Goal: Task Accomplishment & Management: Complete application form

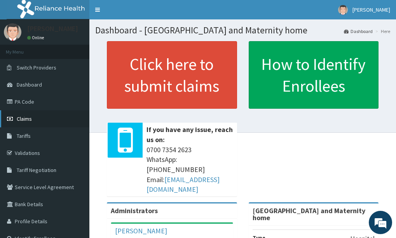
click at [25, 117] on span "Claims" at bounding box center [24, 118] width 15 height 7
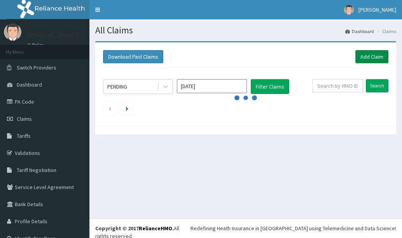
click at [373, 54] on link "Add Claim" at bounding box center [371, 56] width 33 height 13
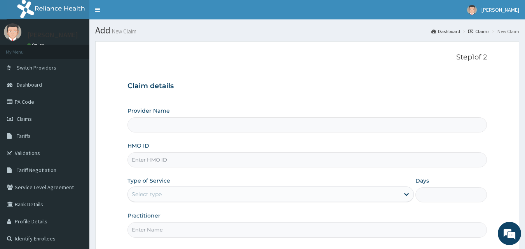
type input "[GEOGRAPHIC_DATA] and Maternity home"
click at [288, 161] on input "HMO ID" at bounding box center [308, 159] width 360 height 15
type input "r"
type input "R"
click at [200, 162] on input "HMO ID" at bounding box center [308, 159] width 360 height 15
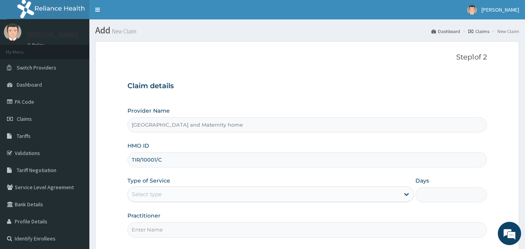
type input "TIR/10001/C"
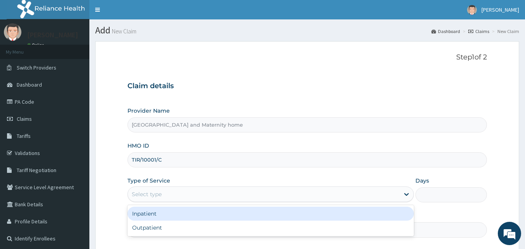
click at [385, 198] on div "Select type" at bounding box center [264, 194] width 272 height 12
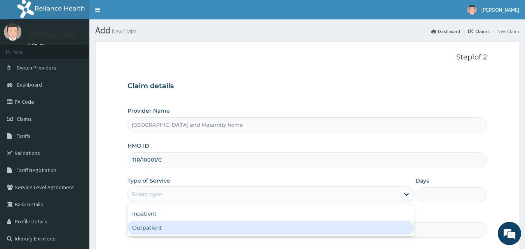
click at [344, 225] on div "Outpatient" at bounding box center [271, 228] width 287 height 14
type input "1"
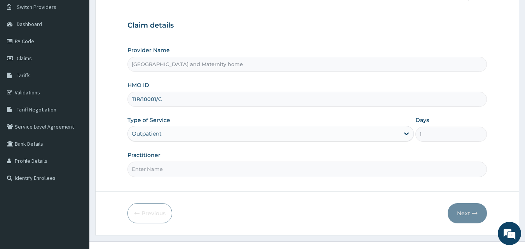
scroll to position [67, 0]
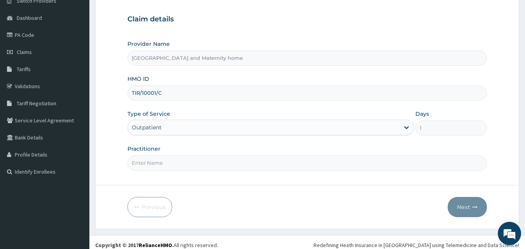
click at [255, 164] on input "Practitioner" at bounding box center [308, 163] width 360 height 15
type input "DR UDOFIA"
click at [467, 206] on button "Next" at bounding box center [467, 207] width 39 height 20
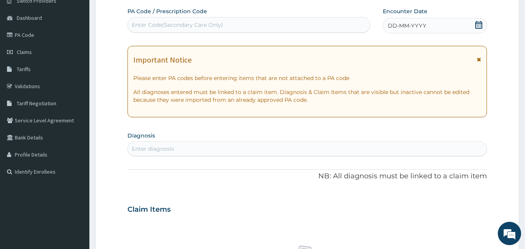
click at [477, 25] on icon at bounding box center [478, 25] width 7 height 8
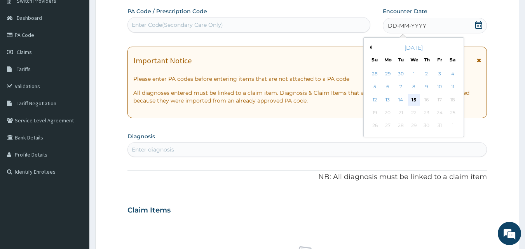
click at [414, 100] on div "15" at bounding box center [414, 100] width 12 height 12
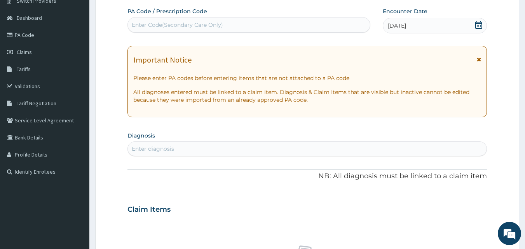
click at [285, 150] on div "Enter diagnosis" at bounding box center [307, 149] width 359 height 12
type input "M"
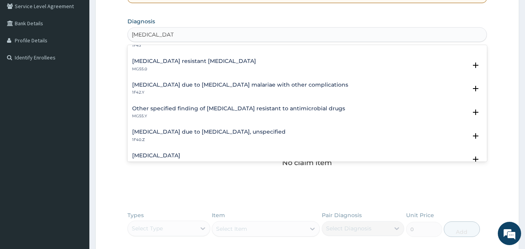
scroll to position [78, 0]
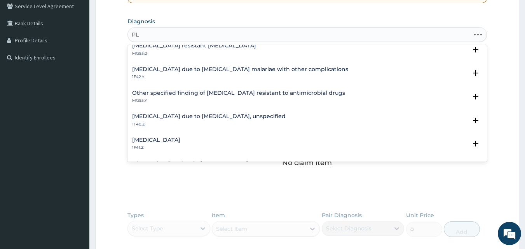
type input "P"
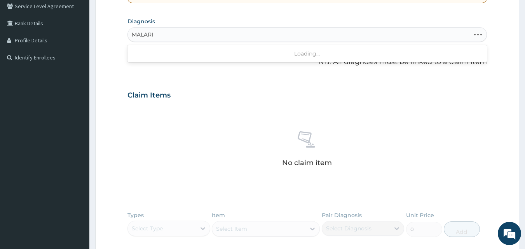
type input "MALARIA"
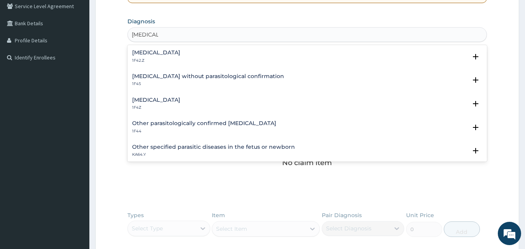
click at [170, 102] on h4 "Malaria, unspecified" at bounding box center [156, 100] width 48 height 6
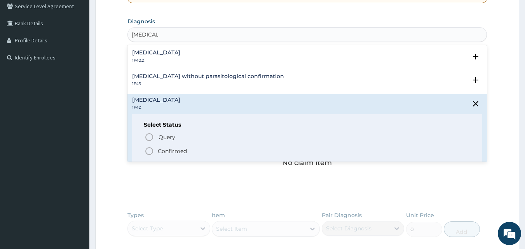
click at [171, 151] on p "Confirmed" at bounding box center [172, 151] width 29 height 8
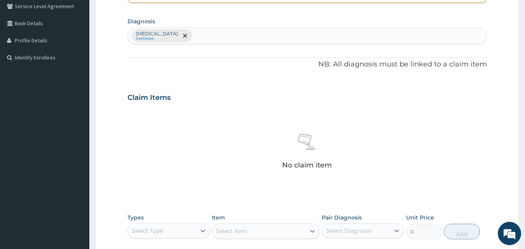
click at [253, 34] on div "Malaria, unspecified Confirmed" at bounding box center [307, 36] width 359 height 16
type input "SEPSIS"
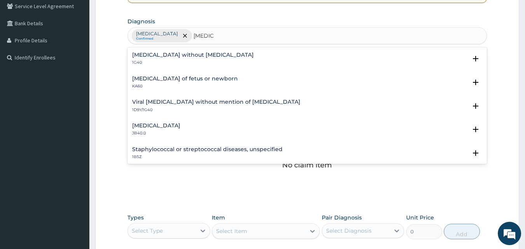
click at [182, 56] on h4 "[MEDICAL_DATA] without [MEDICAL_DATA]" at bounding box center [193, 55] width 122 height 6
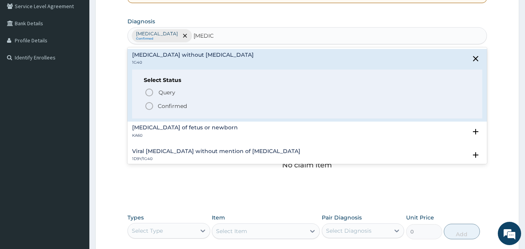
click at [172, 108] on p "Confirmed" at bounding box center [172, 106] width 29 height 8
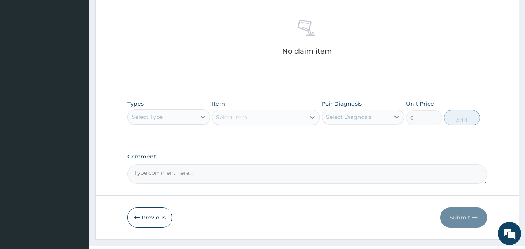
scroll to position [299, 0]
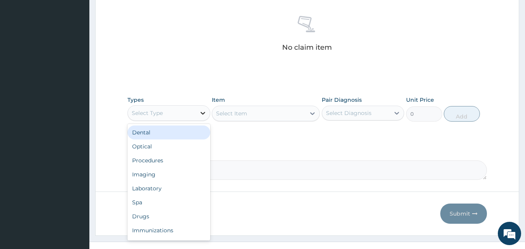
click at [202, 113] on icon at bounding box center [203, 113] width 5 height 3
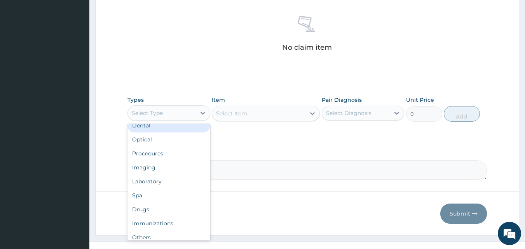
scroll to position [3, 0]
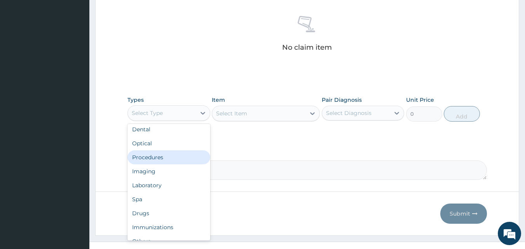
click at [158, 159] on div "Procedures" at bounding box center [169, 157] width 83 height 14
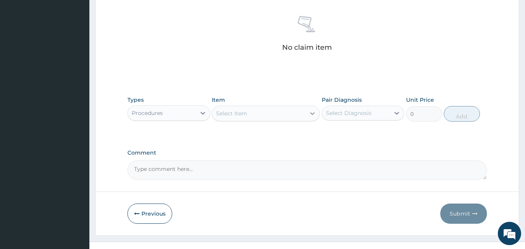
click at [311, 112] on icon at bounding box center [313, 114] width 8 height 8
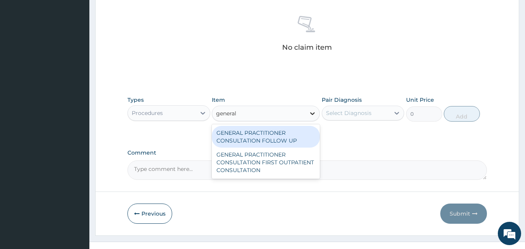
type input "general p"
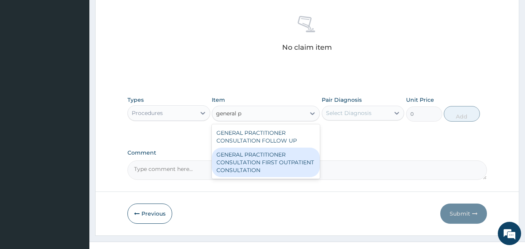
click at [295, 156] on div "GENERAL PRACTITIONER CONSULTATION FIRST OUTPATIENT CONSULTATION" at bounding box center [266, 163] width 108 height 30
type input "3547.5"
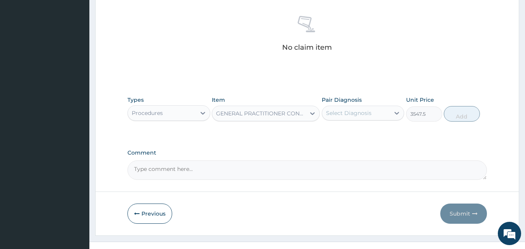
click at [386, 107] on div "Select Diagnosis" at bounding box center [356, 113] width 68 height 12
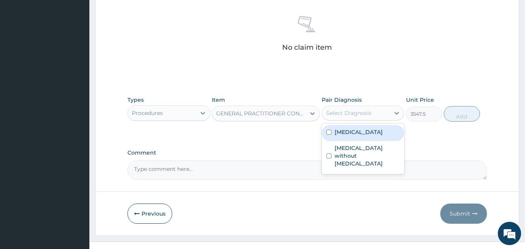
click at [363, 134] on label "[MEDICAL_DATA]" at bounding box center [359, 132] width 48 height 8
checkbox input "true"
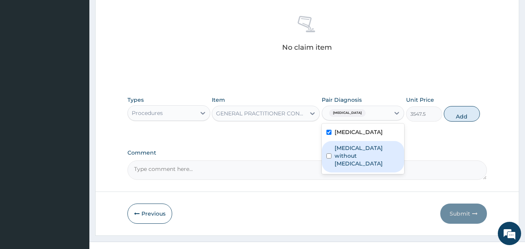
click at [362, 152] on label "[MEDICAL_DATA] without [MEDICAL_DATA]" at bounding box center [367, 155] width 65 height 23
checkbox input "true"
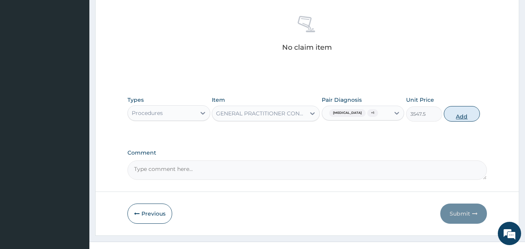
click at [462, 113] on button "Add" at bounding box center [462, 114] width 36 height 16
type input "0"
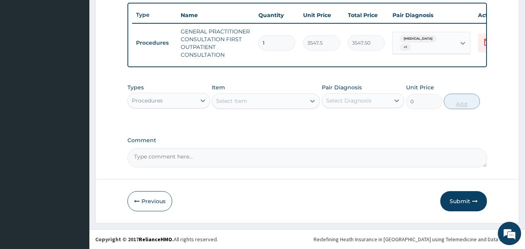
scroll to position [292, 0]
click at [201, 97] on icon at bounding box center [203, 101] width 8 height 8
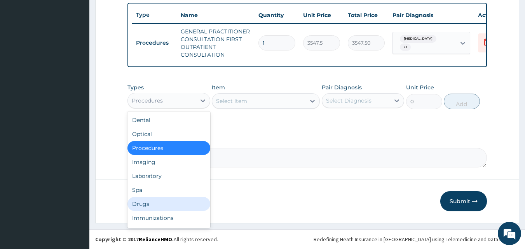
click at [165, 206] on div "Drugs" at bounding box center [169, 204] width 83 height 14
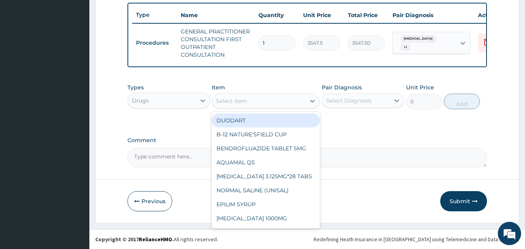
click at [253, 102] on div "Select Item" at bounding box center [258, 101] width 93 height 12
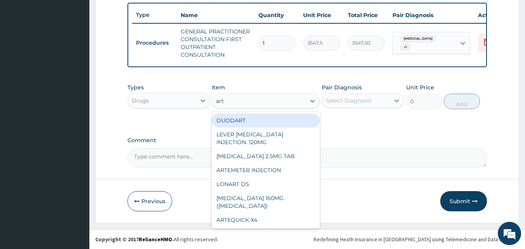
type input "arte"
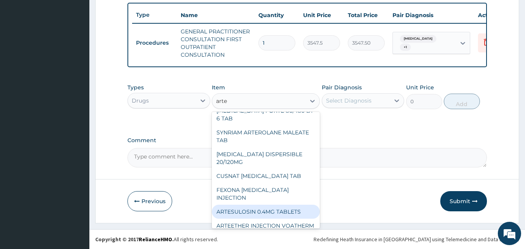
scroll to position [109, 0]
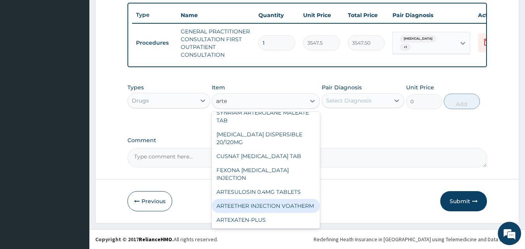
click at [274, 203] on div "ARTEETHER INJECTION VOATHERM" at bounding box center [266, 206] width 108 height 14
type input "467.0874938964844"
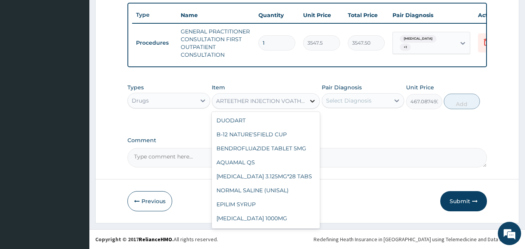
click at [311, 100] on icon at bounding box center [312, 101] width 5 height 3
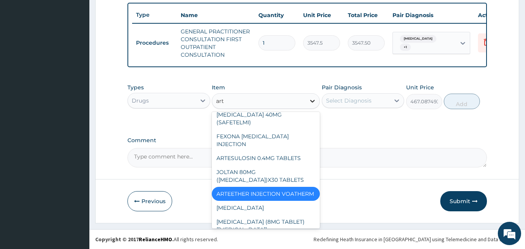
type input "arte"
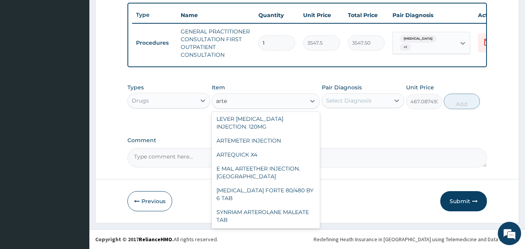
scroll to position [0, 0]
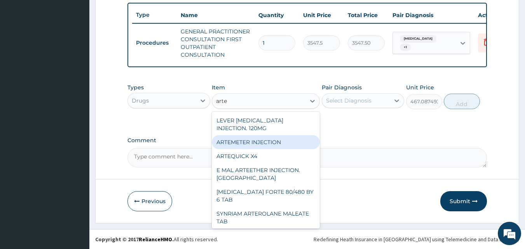
click at [255, 139] on div "ARTEMETER INJECTION" at bounding box center [266, 142] width 108 height 14
type input "946"
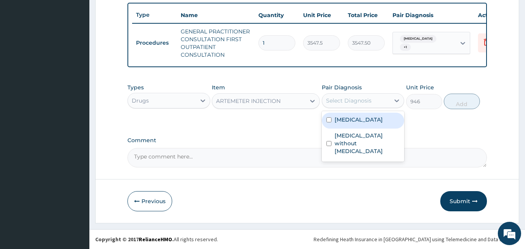
click at [363, 100] on div "Select Diagnosis" at bounding box center [348, 101] width 45 height 8
click at [333, 119] on div "[MEDICAL_DATA]" at bounding box center [363, 121] width 83 height 16
checkbox input "true"
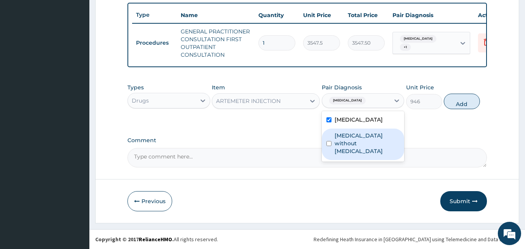
click at [329, 141] on input "checkbox" at bounding box center [329, 143] width 5 height 5
checkbox input "true"
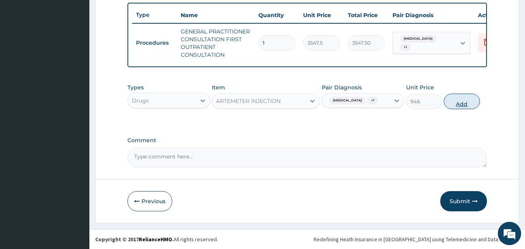
click at [463, 105] on button "Add" at bounding box center [462, 102] width 36 height 16
type input "0"
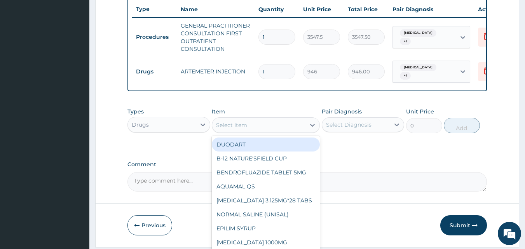
click at [246, 131] on div "Select Item" at bounding box center [258, 125] width 93 height 12
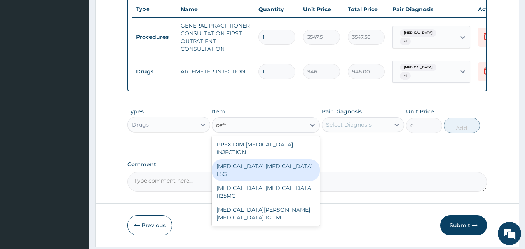
type input "cefta"
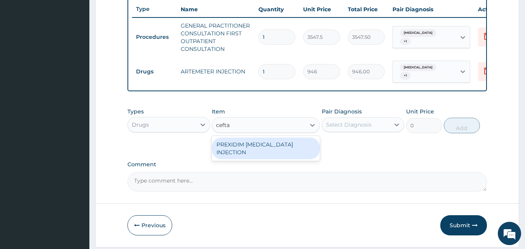
click at [268, 150] on div "PREXIDIM CEFTAZIDIME INJECTION" at bounding box center [266, 149] width 108 height 22
type input "2128.5"
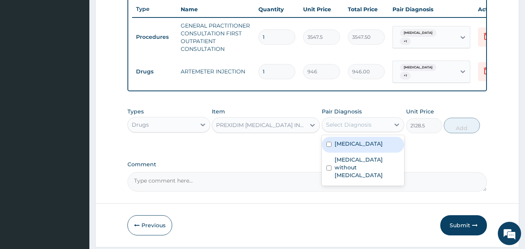
click at [365, 129] on div "Select Diagnosis" at bounding box center [348, 125] width 45 height 8
click at [352, 148] on label "Malaria, unspecified" at bounding box center [359, 144] width 48 height 8
checkbox input "true"
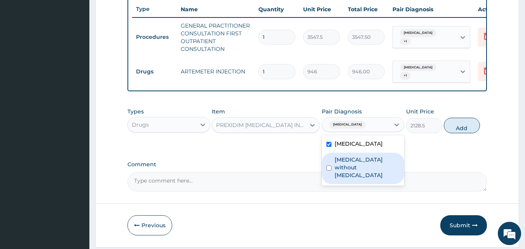
click at [350, 172] on label "Sepsis without septic shock" at bounding box center [367, 167] width 65 height 23
checkbox input "true"
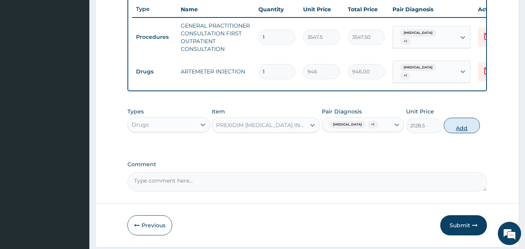
click at [462, 132] on button "Add" at bounding box center [462, 126] width 36 height 16
type input "0"
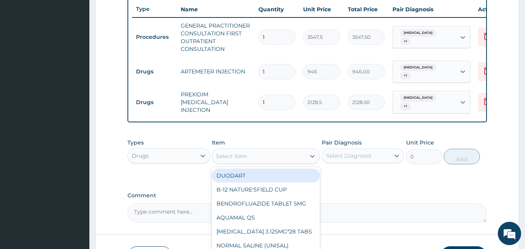
click at [253, 160] on div "Select Item" at bounding box center [258, 156] width 93 height 12
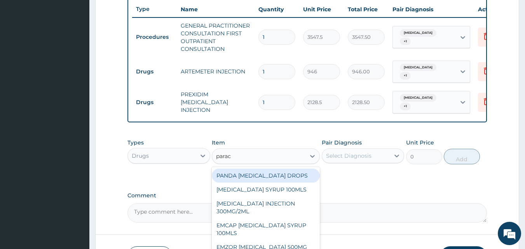
type input "parace"
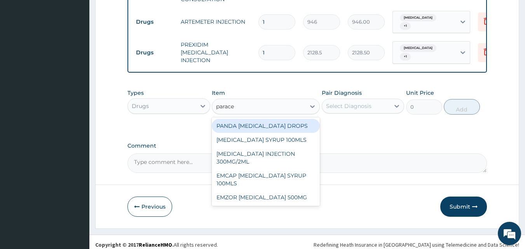
scroll to position [353, 0]
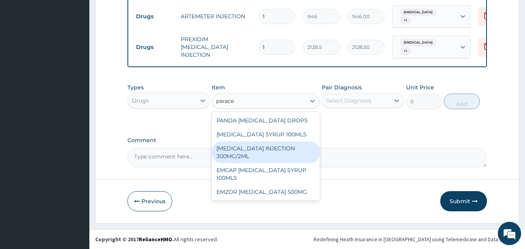
click at [261, 154] on div "PARACETAMOL INJECTION 300MG/2ML" at bounding box center [266, 153] width 108 height 22
type input "260.1499938964844"
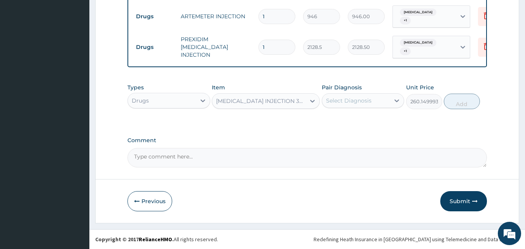
click at [378, 100] on div "Select Diagnosis" at bounding box center [356, 100] width 68 height 12
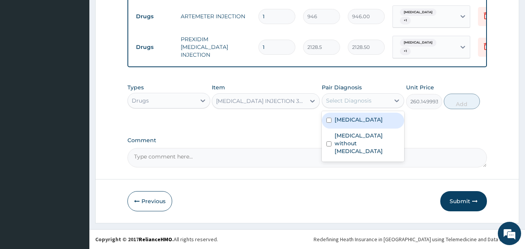
click at [360, 126] on div "Malaria, unspecified" at bounding box center [363, 121] width 83 height 16
checkbox input "true"
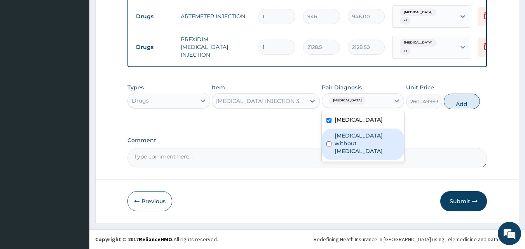
click at [360, 139] on label "Sepsis without septic shock" at bounding box center [367, 143] width 65 height 23
checkbox input "true"
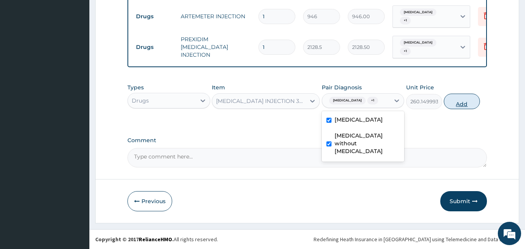
click at [463, 101] on button "Add" at bounding box center [462, 102] width 36 height 16
type input "0"
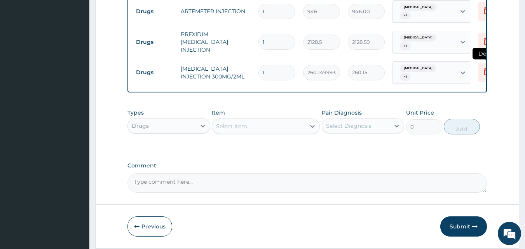
click at [485, 73] on icon at bounding box center [486, 71] width 5 height 7
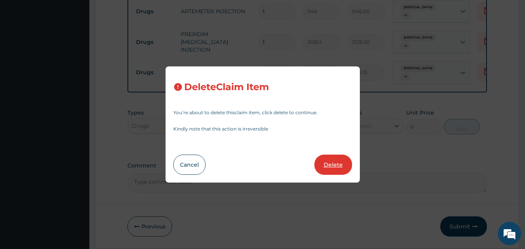
click at [330, 164] on button "Delete" at bounding box center [334, 165] width 38 height 20
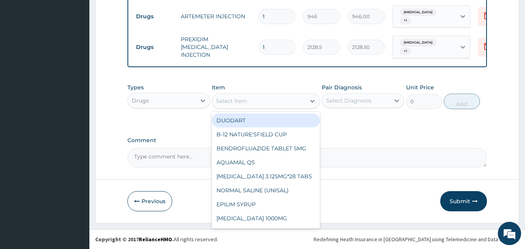
click at [247, 101] on div "Select Item" at bounding box center [258, 101] width 93 height 12
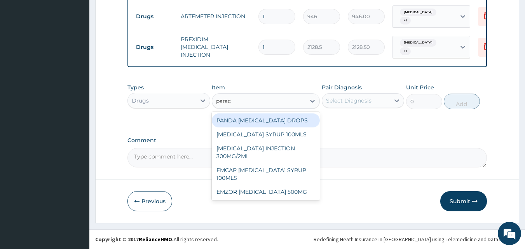
type input "parace"
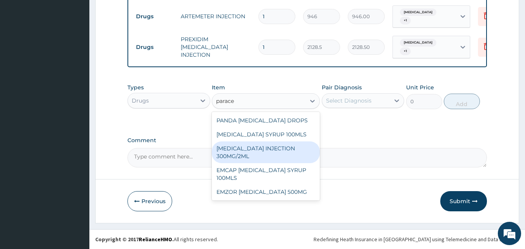
click at [250, 150] on div "PARACETAMOL INJECTION 300MG/2ML" at bounding box center [266, 153] width 108 height 22
type input "260.1499938964844"
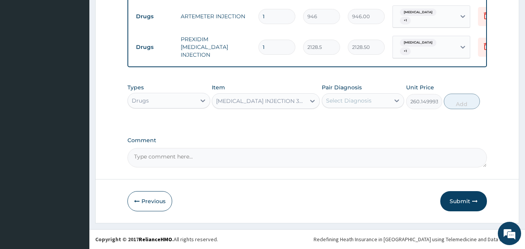
click at [380, 96] on div "Select Diagnosis" at bounding box center [356, 100] width 68 height 12
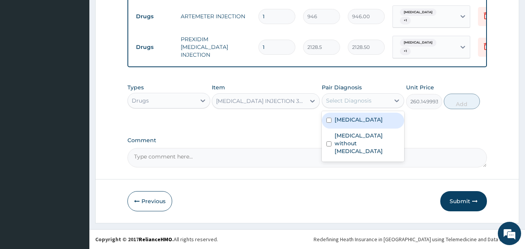
click at [358, 122] on label "Malaria, unspecified" at bounding box center [359, 120] width 48 height 8
checkbox input "true"
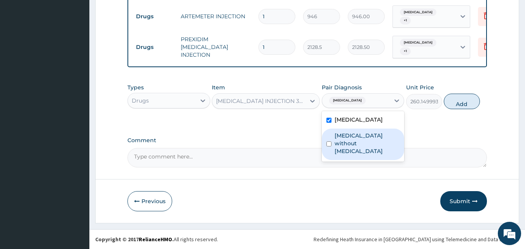
click at [358, 140] on label "Sepsis without septic shock" at bounding box center [367, 143] width 65 height 23
checkbox input "true"
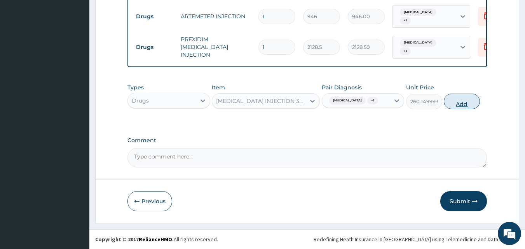
click at [456, 101] on button "Add" at bounding box center [462, 102] width 36 height 16
type input "0"
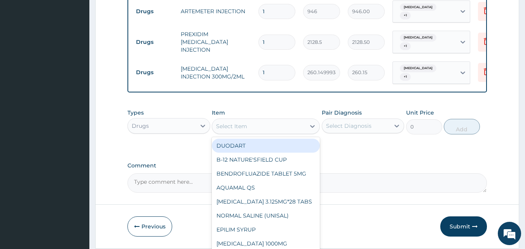
click at [293, 128] on div "Select Item" at bounding box center [258, 126] width 93 height 12
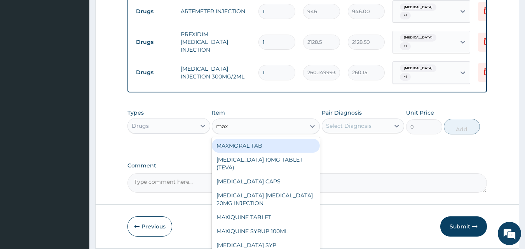
type input "maxo"
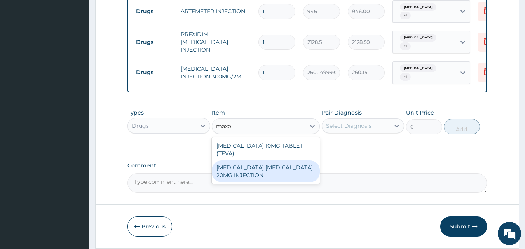
click at [266, 169] on div "MAXOLON METOCLOPRAMIDE 20MG INJECTION" at bounding box center [266, 172] width 108 height 22
type input "82.7750015258789"
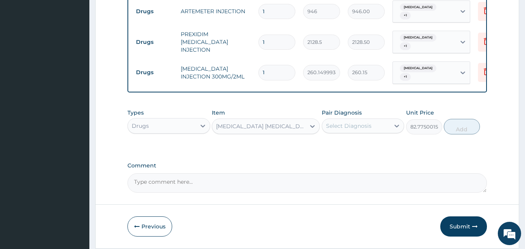
click at [387, 129] on div "Select Diagnosis" at bounding box center [356, 126] width 68 height 12
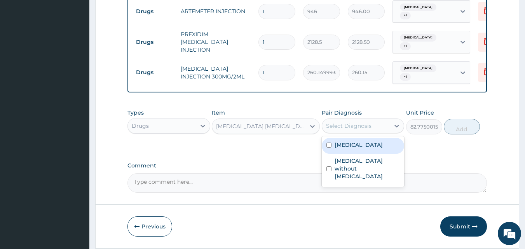
click at [364, 149] on label "Malaria, unspecified" at bounding box center [359, 145] width 48 height 8
checkbox input "true"
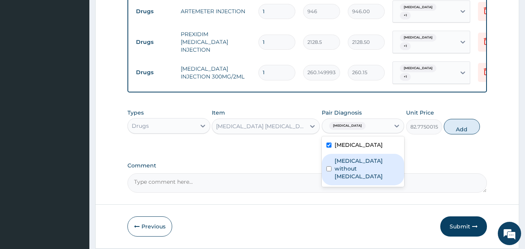
click at [360, 170] on label "Sepsis without septic shock" at bounding box center [367, 168] width 65 height 23
checkbox input "true"
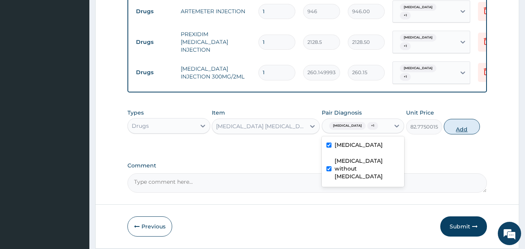
click at [466, 128] on button "Add" at bounding box center [462, 127] width 36 height 16
type input "0"
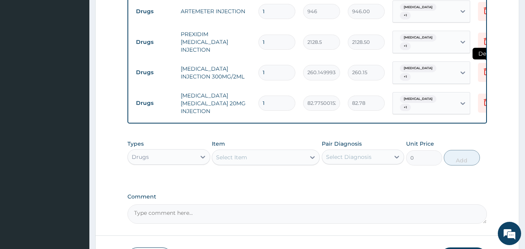
click at [486, 70] on icon at bounding box center [486, 71] width 5 height 7
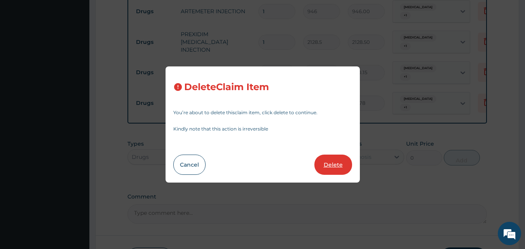
click at [330, 170] on button "Delete" at bounding box center [334, 165] width 38 height 20
type input "82.7750015258789"
type input "82.78"
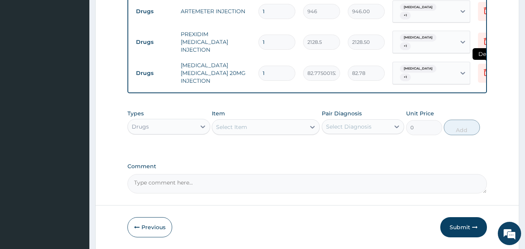
click at [484, 72] on icon at bounding box center [486, 72] width 5 height 7
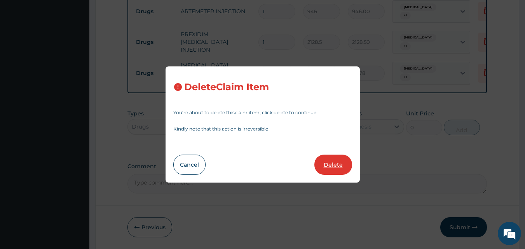
click at [332, 161] on button "Delete" at bounding box center [334, 165] width 38 height 20
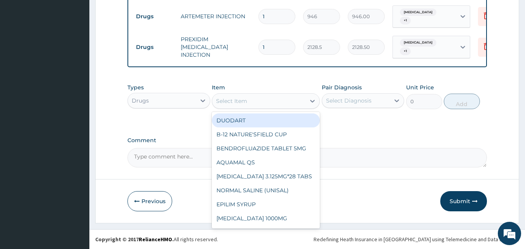
click at [288, 103] on div "Select Item" at bounding box center [258, 101] width 93 height 12
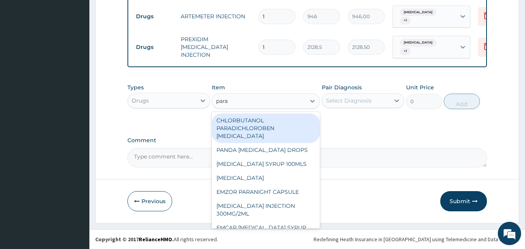
type input "parac"
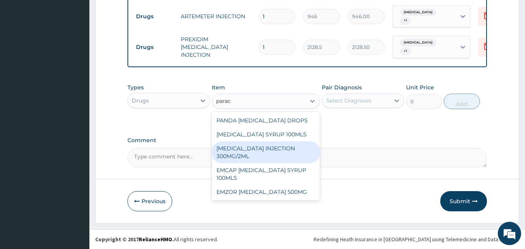
click at [291, 150] on div "PARACETAMOL INJECTION 300MG/2ML" at bounding box center [266, 153] width 108 height 22
type input "260.1499938964844"
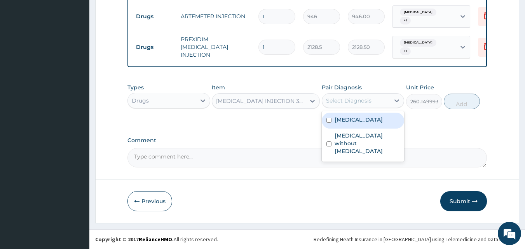
click at [369, 98] on div "Select Diagnosis" at bounding box center [348, 101] width 45 height 8
click at [358, 119] on label "Malaria, unspecified" at bounding box center [359, 120] width 48 height 8
checkbox input "true"
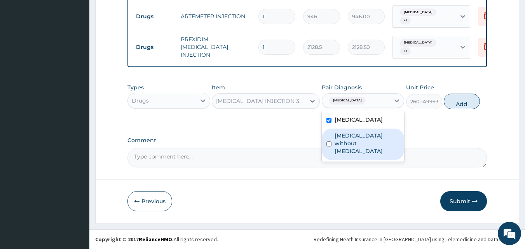
click at [358, 133] on label "Sepsis without septic shock" at bounding box center [367, 143] width 65 height 23
checkbox input "true"
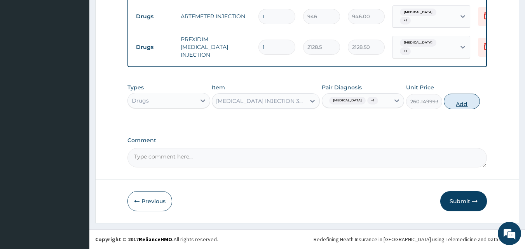
click at [464, 99] on button "Add" at bounding box center [462, 102] width 36 height 16
type input "0"
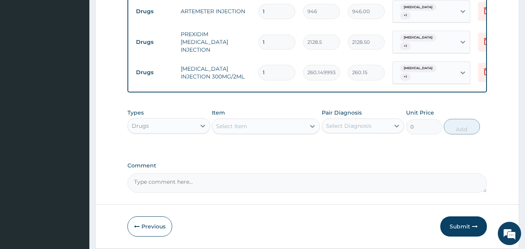
click at [276, 129] on div "Select Item" at bounding box center [258, 126] width 93 height 12
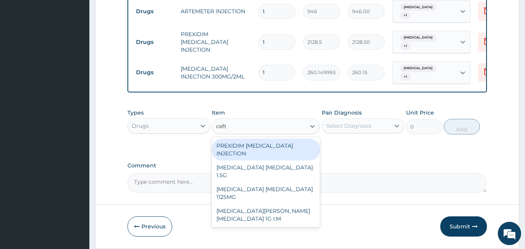
type input "ceftr"
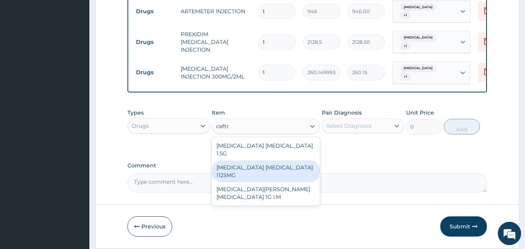
click at [260, 170] on div "CEFTRIAXONE TAZOBACTAM 1125MG" at bounding box center [266, 172] width 108 height 22
type input "2365"
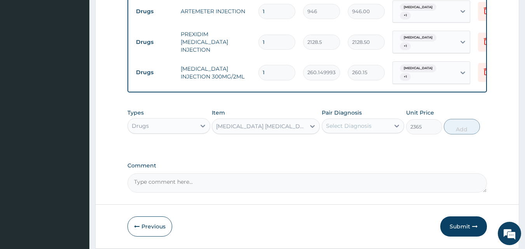
click at [375, 128] on div "Select Diagnosis" at bounding box center [356, 126] width 68 height 12
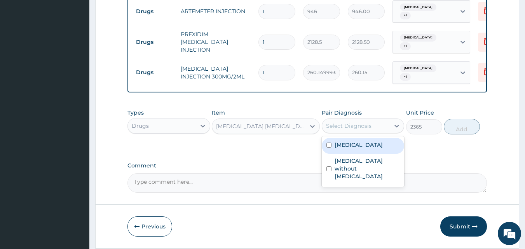
click at [353, 149] on label "Malaria, unspecified" at bounding box center [359, 145] width 48 height 8
checkbox input "true"
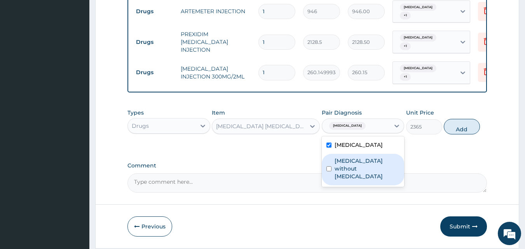
click at [349, 168] on label "Sepsis without septic shock" at bounding box center [367, 168] width 65 height 23
checkbox input "true"
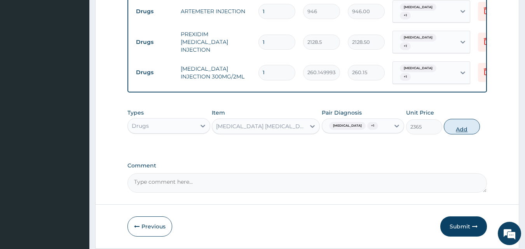
click at [456, 135] on button "Add" at bounding box center [462, 127] width 36 height 16
type input "0"
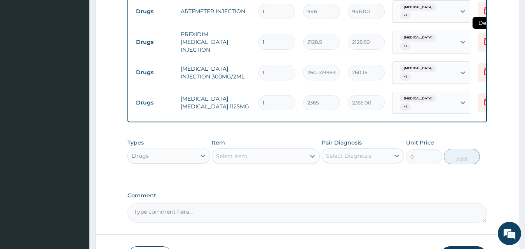
click at [483, 41] on icon at bounding box center [486, 41] width 9 height 9
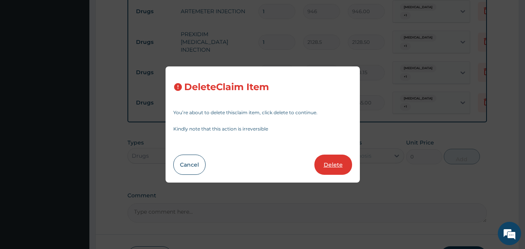
click at [341, 167] on button "Delete" at bounding box center [334, 165] width 38 height 20
type input "260.1499938964844"
type input "260.15"
type input "2365"
type input "2365.00"
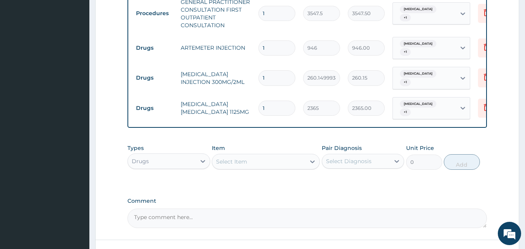
scroll to position [315, 0]
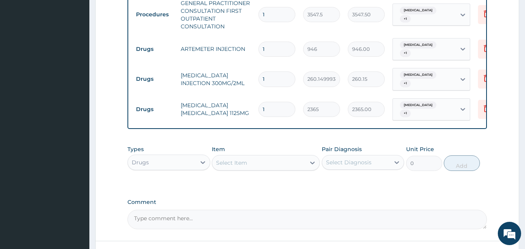
click at [283, 167] on div "Select Item" at bounding box center [258, 163] width 93 height 12
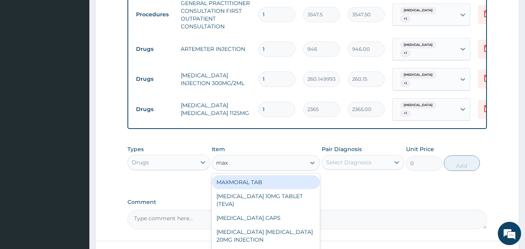
type input "maxo"
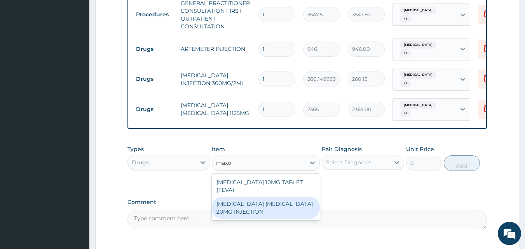
click at [269, 210] on div "MAXOLON METOCLOPRAMIDE 20MG INJECTION" at bounding box center [266, 208] width 108 height 22
type input "82.7750015258789"
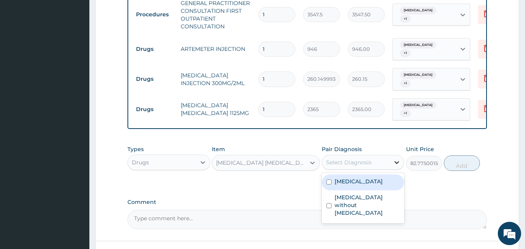
click at [397, 166] on icon at bounding box center [397, 163] width 8 height 8
click at [355, 185] on label "Malaria, unspecified" at bounding box center [359, 182] width 48 height 8
checkbox input "true"
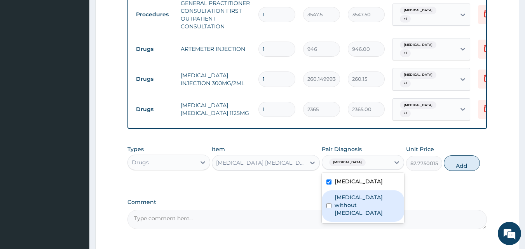
click at [350, 207] on label "Sepsis without septic shock" at bounding box center [367, 205] width 65 height 23
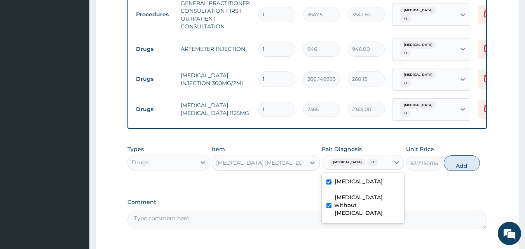
checkbox input "true"
click at [468, 165] on button "Add" at bounding box center [462, 164] width 36 height 16
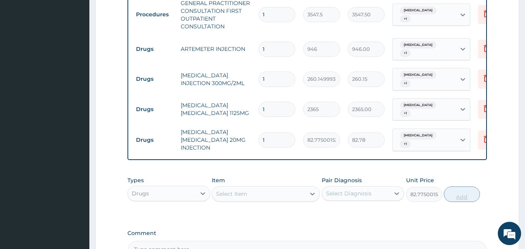
type input "0"
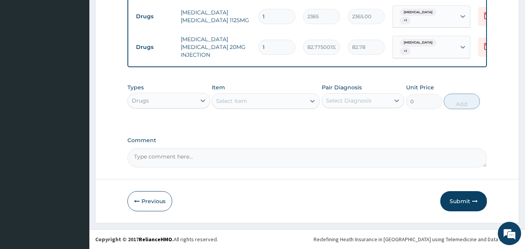
scroll to position [414, 0]
click at [460, 203] on button "Submit" at bounding box center [463, 201] width 47 height 20
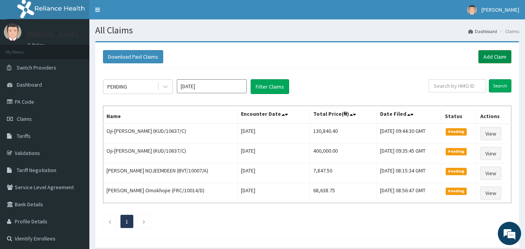
click at [494, 58] on link "Add Claim" at bounding box center [495, 56] width 33 height 13
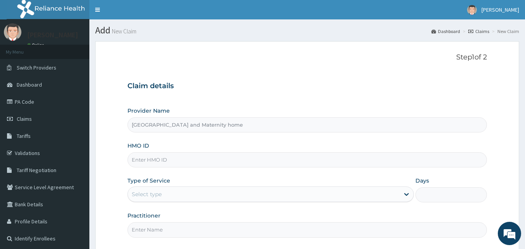
click at [221, 158] on input "HMO ID" at bounding box center [308, 159] width 360 height 15
type input "tpr/10001/A"
click at [339, 196] on div "Select type" at bounding box center [264, 194] width 272 height 12
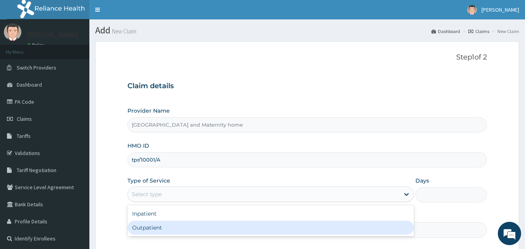
click at [335, 229] on div "Outpatient" at bounding box center [271, 228] width 287 height 14
type input "1"
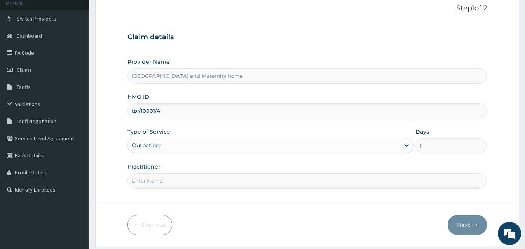
scroll to position [73, 0]
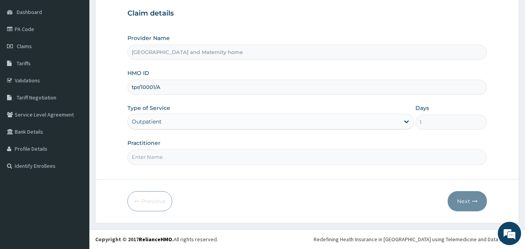
click at [213, 156] on input "Practitioner" at bounding box center [308, 157] width 360 height 15
type input "DR UDOFIA"
click at [463, 202] on button "Next" at bounding box center [467, 201] width 39 height 20
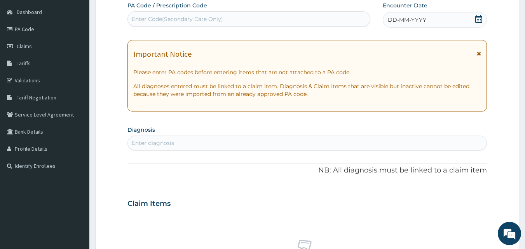
click at [479, 19] on icon at bounding box center [479, 19] width 8 height 8
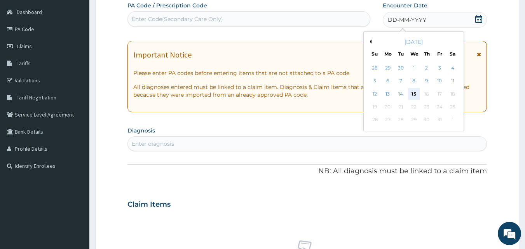
click at [414, 93] on div "15" at bounding box center [414, 94] width 12 height 12
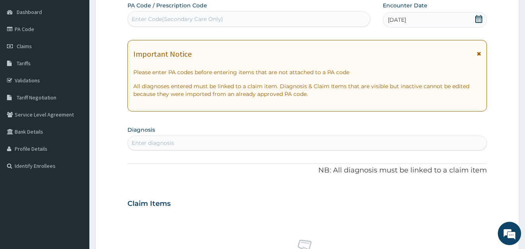
click at [338, 142] on div "Enter diagnosis" at bounding box center [307, 143] width 359 height 12
type input "MALARIA"
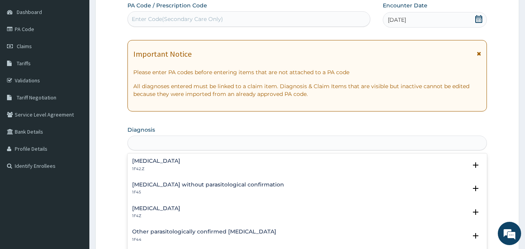
click at [338, 142] on div "MALARIA" at bounding box center [307, 143] width 359 height 12
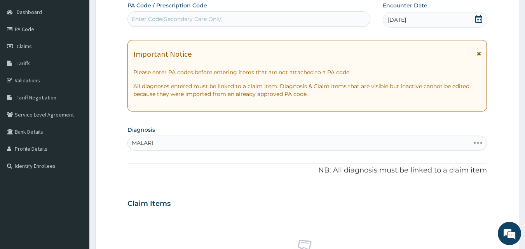
type input "MALARIA"
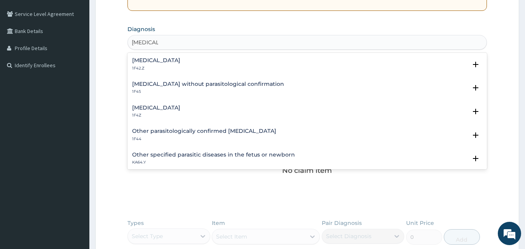
scroll to position [178, 0]
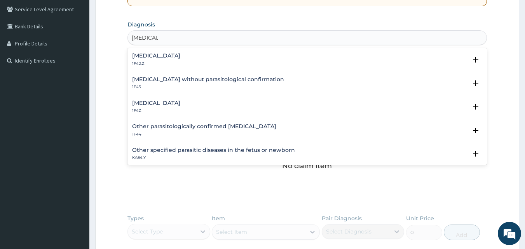
click at [150, 103] on h4 "Malaria, unspecified" at bounding box center [156, 103] width 48 height 6
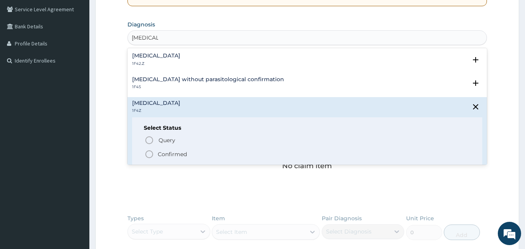
click at [166, 156] on p "Confirmed" at bounding box center [172, 154] width 29 height 8
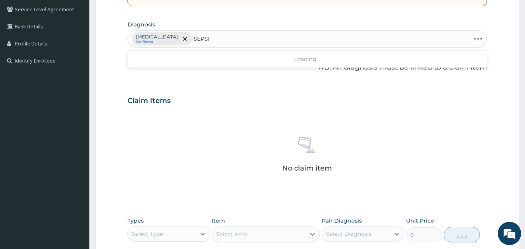
type input "SEPSIS"
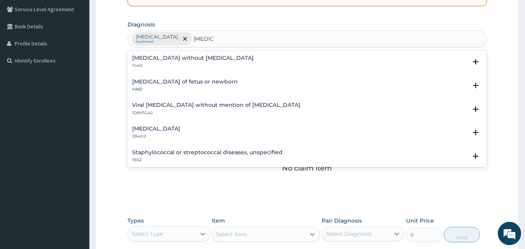
click at [166, 57] on h4 "[MEDICAL_DATA] without [MEDICAL_DATA]" at bounding box center [193, 58] width 122 height 6
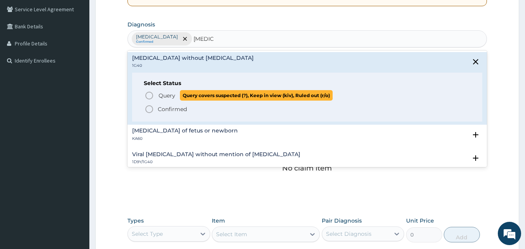
click at [165, 97] on span "Query" at bounding box center [167, 96] width 17 height 8
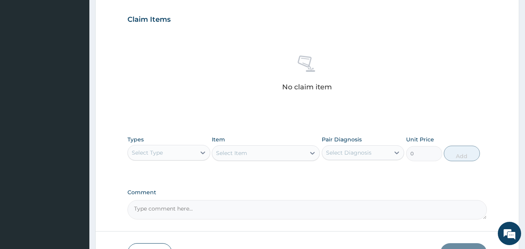
scroll to position [268, 0]
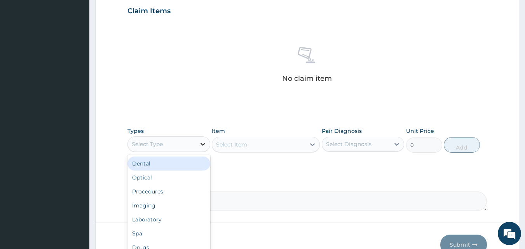
click at [196, 145] on div at bounding box center [203, 144] width 14 height 14
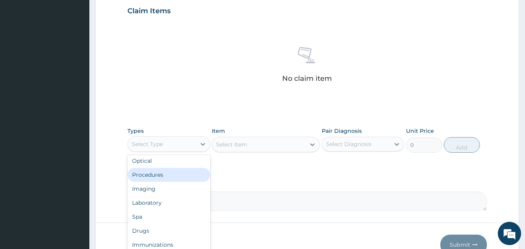
scroll to position [26, 0]
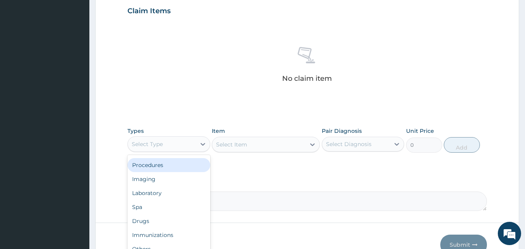
click at [156, 168] on div "Procedures" at bounding box center [169, 165] width 83 height 14
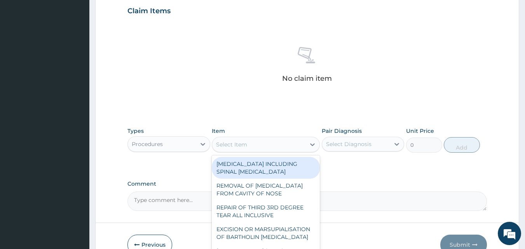
click at [297, 145] on div "Select Item" at bounding box center [258, 144] width 93 height 12
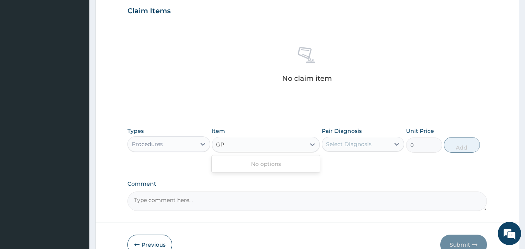
type input "G"
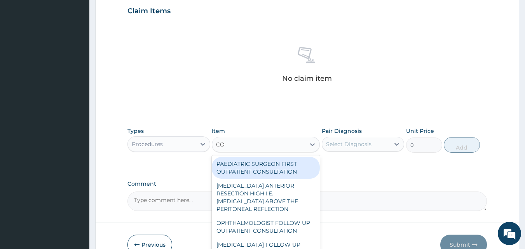
type input "C"
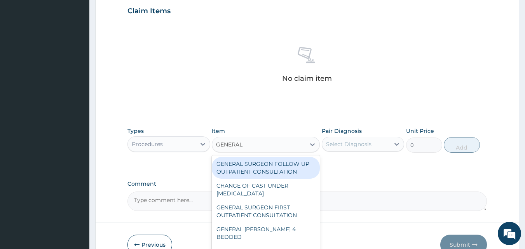
type input "GENERAL P"
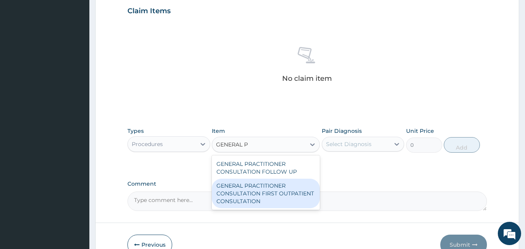
click at [274, 190] on div "GENERAL PRACTITIONER CONSULTATION FIRST OUTPATIENT CONSULTATION" at bounding box center [266, 194] width 108 height 30
type input "3547.5"
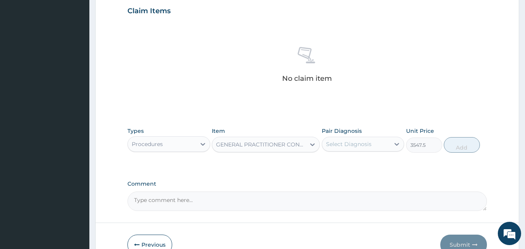
click at [386, 147] on div "Select Diagnosis" at bounding box center [356, 144] width 68 height 12
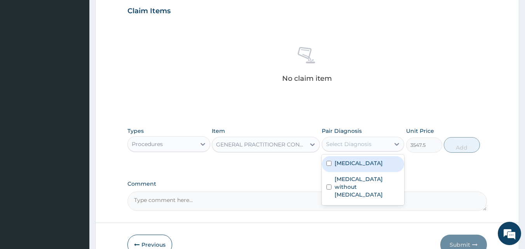
click at [345, 165] on label "[MEDICAL_DATA]" at bounding box center [359, 163] width 48 height 8
checkbox input "true"
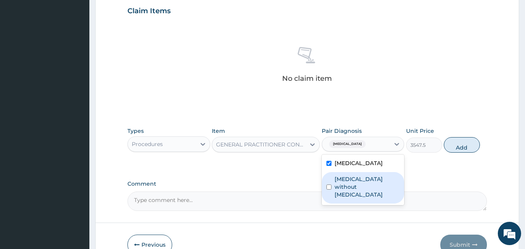
click at [343, 185] on label "[MEDICAL_DATA] without [MEDICAL_DATA]" at bounding box center [367, 186] width 65 height 23
checkbox input "true"
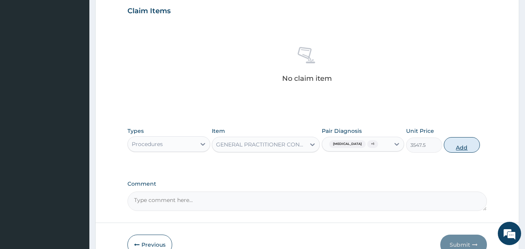
click at [469, 147] on button "Add" at bounding box center [462, 145] width 36 height 16
type input "0"
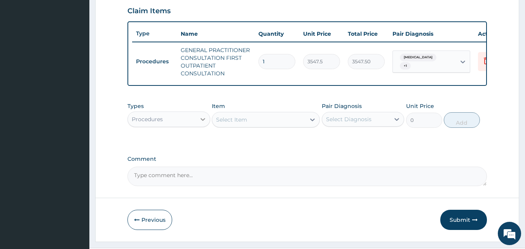
click at [200, 123] on icon at bounding box center [203, 119] width 8 height 8
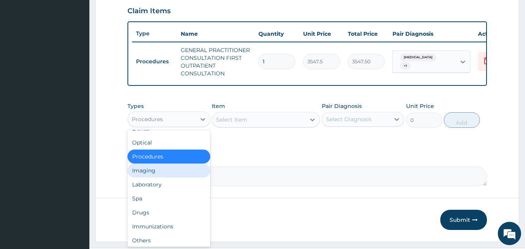
scroll to position [0, 0]
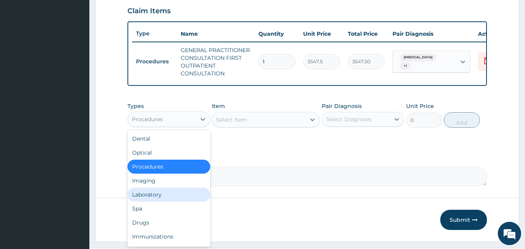
click at [165, 202] on div "Laboratory" at bounding box center [169, 195] width 83 height 14
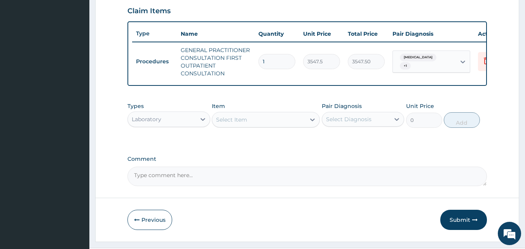
click at [293, 123] on div "Select Item" at bounding box center [258, 120] width 93 height 12
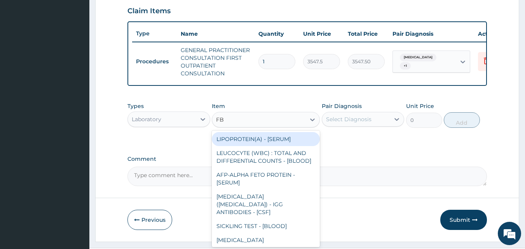
type input "FBC"
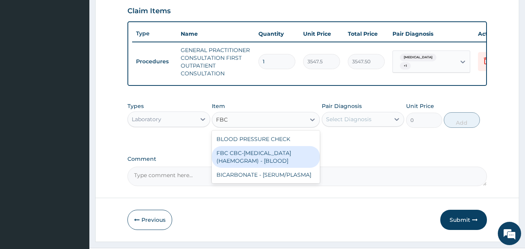
click at [259, 162] on div "FBC CBC-[MEDICAL_DATA] (HAEMOGRAM) - [BLOOD]" at bounding box center [266, 157] width 108 height 22
type input "4300"
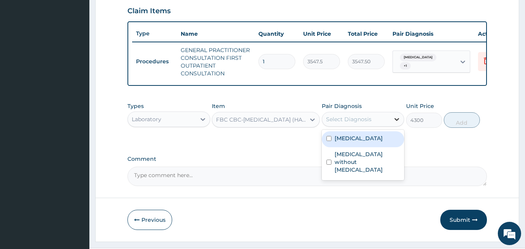
click at [395, 123] on icon at bounding box center [397, 119] width 8 height 8
click at [364, 142] on label "Malaria, unspecified" at bounding box center [359, 139] width 48 height 8
checkbox input "true"
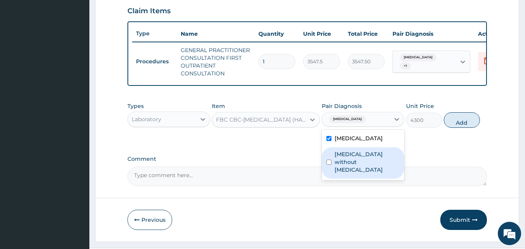
click at [362, 157] on label "Sepsis without septic shock" at bounding box center [367, 161] width 65 height 23
checkbox input "true"
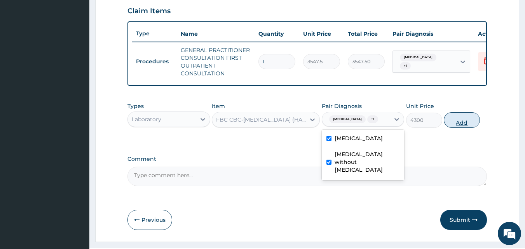
click at [470, 126] on button "Add" at bounding box center [462, 120] width 36 height 16
type input "0"
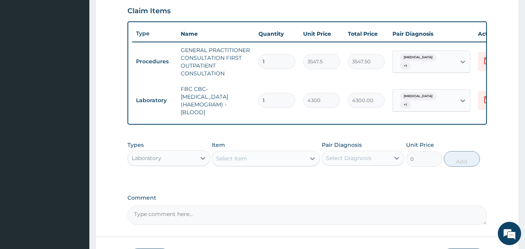
click at [281, 165] on div "Select Item" at bounding box center [258, 158] width 93 height 12
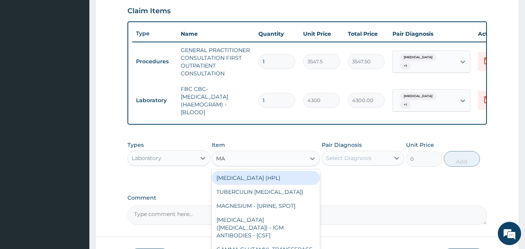
type input "MAL"
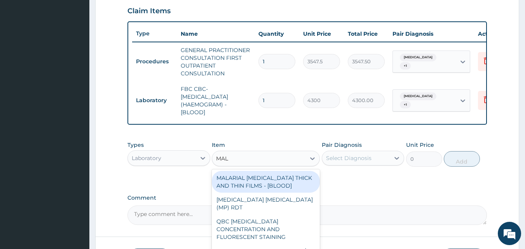
click at [273, 191] on div "MALARIAL PARASITE THICK AND THIN FILMS - [BLOOD]" at bounding box center [266, 182] width 108 height 22
type input "1612.5"
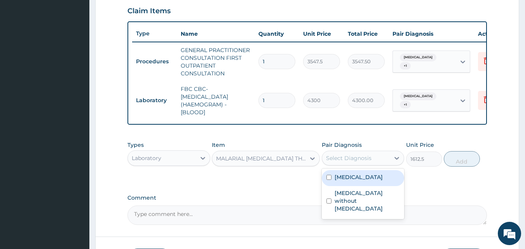
click at [385, 161] on div "Select Diagnosis" at bounding box center [356, 158] width 68 height 12
click at [367, 181] on label "Malaria, unspecified" at bounding box center [359, 177] width 48 height 8
checkbox input "true"
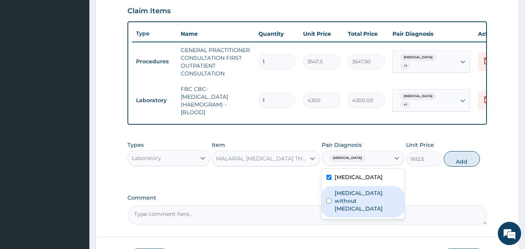
click at [365, 203] on label "Sepsis without septic shock" at bounding box center [367, 200] width 65 height 23
checkbox input "true"
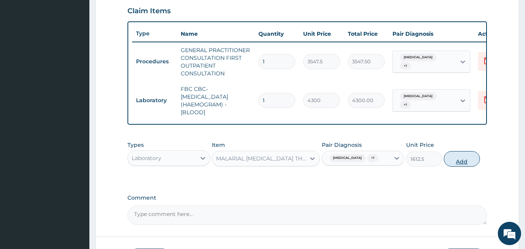
click at [465, 167] on button "Add" at bounding box center [462, 159] width 36 height 16
type input "0"
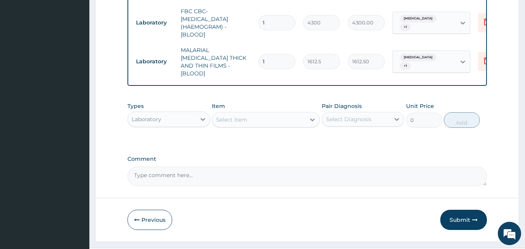
scroll to position [362, 0]
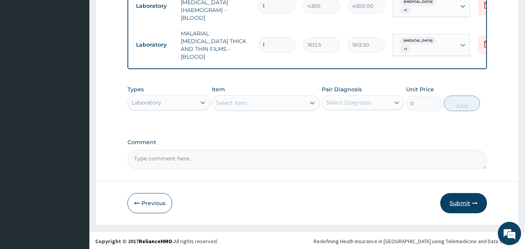
click at [464, 199] on button "Submit" at bounding box center [463, 203] width 47 height 20
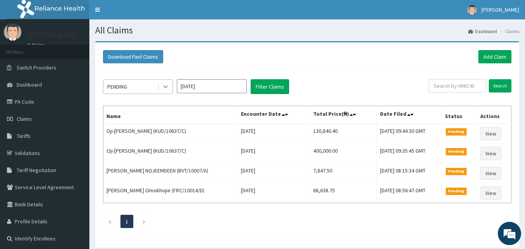
click at [168, 84] on icon at bounding box center [166, 87] width 8 height 8
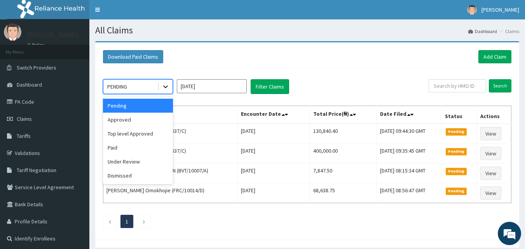
click at [168, 84] on icon at bounding box center [166, 87] width 8 height 8
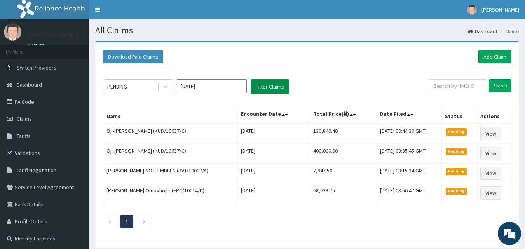
click at [281, 83] on button "Filter Claims" at bounding box center [270, 86] width 38 height 15
drag, startPoint x: 524, startPoint y: 120, endPoint x: 524, endPoint y: 97, distance: 22.9
click at [524, 97] on div "Download Paid Claims Add Claim × Note you can only download claims within a max…" at bounding box center [307, 148] width 436 height 215
click at [31, 117] on span "Claims" at bounding box center [24, 118] width 15 height 7
drag, startPoint x: 521, startPoint y: 132, endPoint x: 528, endPoint y: 163, distance: 31.9
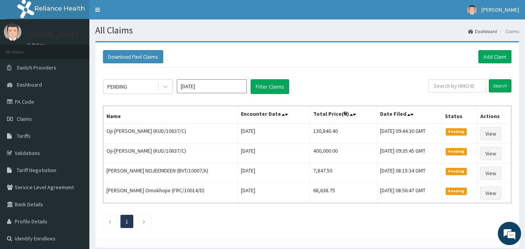
click at [525, 163] on html "R EL Toggle navigation [PERSON_NAME] [PERSON_NAME] - [EMAIL_ADDRESS][DOMAIN_NAM…" at bounding box center [262, 140] width 525 height 281
click at [471, 86] on input "text" at bounding box center [458, 85] width 58 height 13
type input "tir/10001/c"
click at [506, 83] on input "Search" at bounding box center [500, 85] width 23 height 13
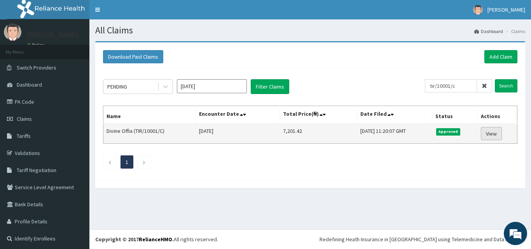
click at [491, 133] on link "View" at bounding box center [491, 133] width 21 height 13
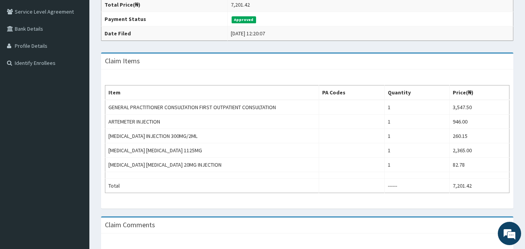
drag, startPoint x: 529, startPoint y: 101, endPoint x: 531, endPoint y: 183, distance: 82.1
click at [525, 183] on html "R EL Toggle navigation [PERSON_NAME] [PERSON_NAME] - [EMAIL_ADDRESS][DOMAIN_NAM…" at bounding box center [262, 75] width 525 height 503
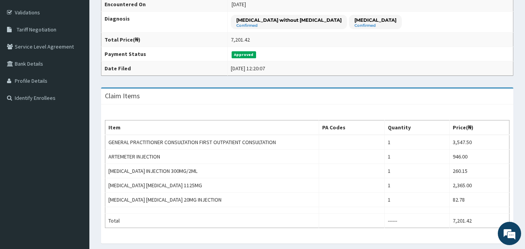
scroll to position [140, 0]
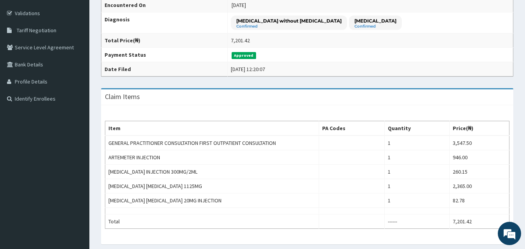
drag, startPoint x: 523, startPoint y: 153, endPoint x: 525, endPoint y: 122, distance: 30.8
click at [525, 122] on div "Provider - [GEOGRAPHIC_DATA] and Maternity home HMO ID TIR/10001/C (Divine Offi…" at bounding box center [307, 122] width 436 height 442
click at [522, 116] on div "Provider - [GEOGRAPHIC_DATA] and Maternity home HMO ID TIR/10001/C (Divine Offi…" at bounding box center [307, 122] width 436 height 442
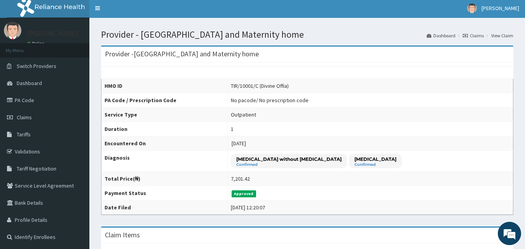
scroll to position [0, 0]
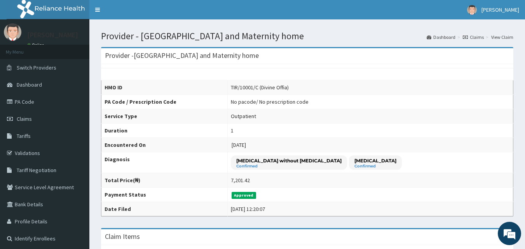
click at [501, 37] on link "View Claim" at bounding box center [502, 37] width 22 height 7
click at [31, 119] on span "Claims" at bounding box center [24, 118] width 15 height 7
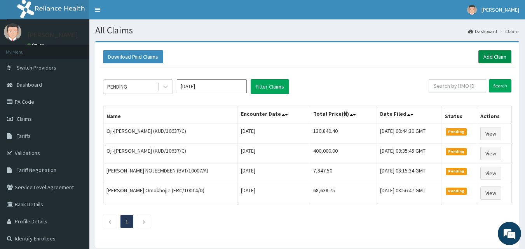
click at [497, 58] on link "Add Claim" at bounding box center [495, 56] width 33 height 13
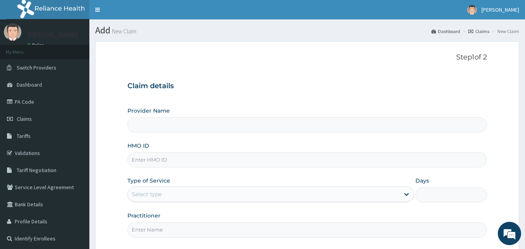
type input "[GEOGRAPHIC_DATA] and Maternity home"
click at [199, 160] on input "HMO ID" at bounding box center [308, 159] width 360 height 15
type input "t"
type input "TIR/10001/C"
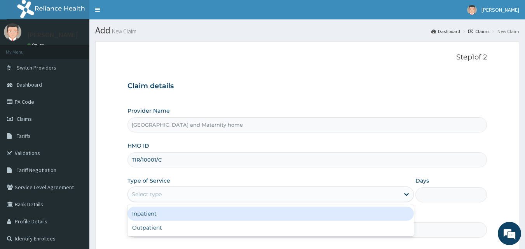
click at [377, 193] on div "Select type" at bounding box center [264, 194] width 272 height 12
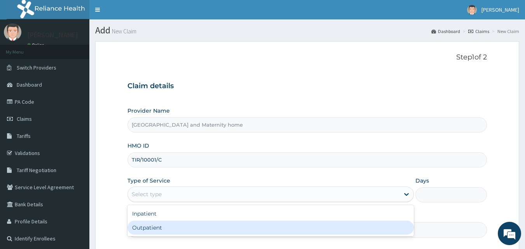
click at [339, 232] on div "Outpatient" at bounding box center [271, 228] width 287 height 14
type input "1"
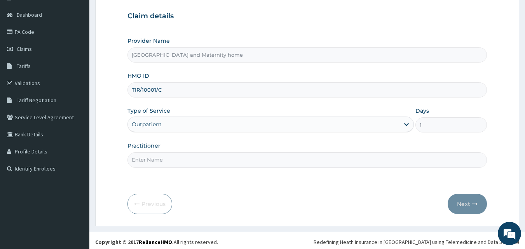
scroll to position [73, 0]
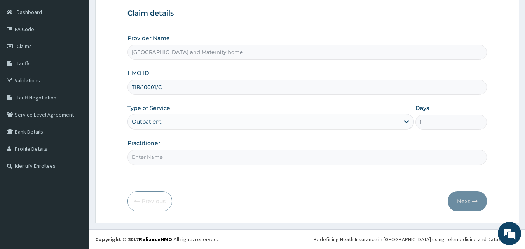
click at [324, 156] on input "Practitioner" at bounding box center [308, 157] width 360 height 15
type input "[PERSON_NAME]"
click at [467, 201] on button "Next" at bounding box center [467, 201] width 39 height 20
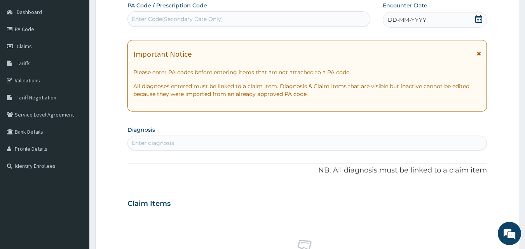
click at [477, 20] on icon at bounding box center [479, 19] width 8 height 8
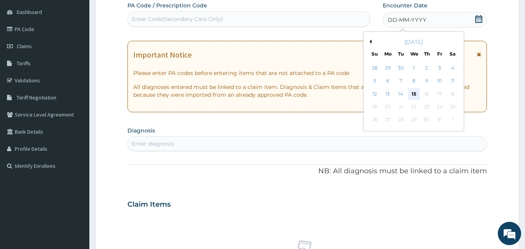
click at [417, 93] on div "15" at bounding box center [414, 94] width 12 height 12
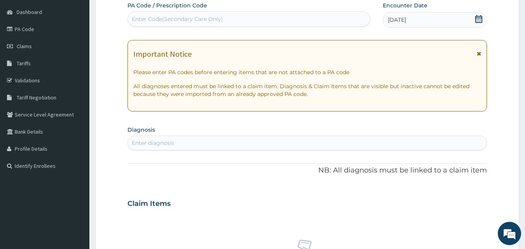
click at [296, 144] on div "Enter diagnosis" at bounding box center [307, 143] width 359 height 12
type input "[MEDICAL_DATA]"
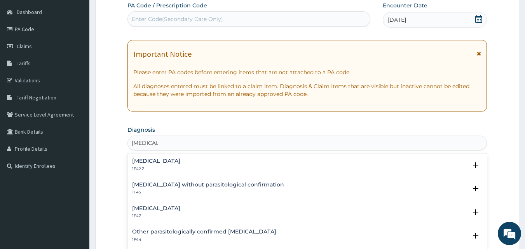
click at [179, 207] on h4 "[MEDICAL_DATA]" at bounding box center [156, 209] width 48 height 6
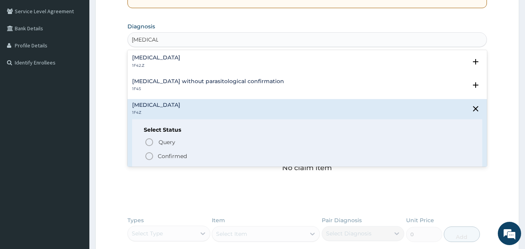
scroll to position [179, 0]
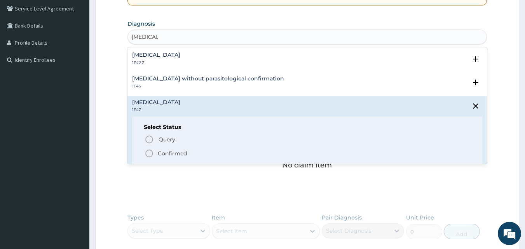
click at [172, 153] on p "Confirmed" at bounding box center [172, 154] width 29 height 8
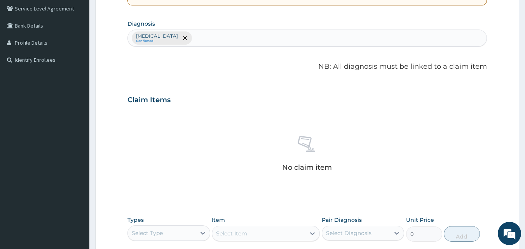
click at [257, 39] on div "[MEDICAL_DATA] Confirmed" at bounding box center [307, 38] width 359 height 16
type input "[MEDICAL_DATA]"
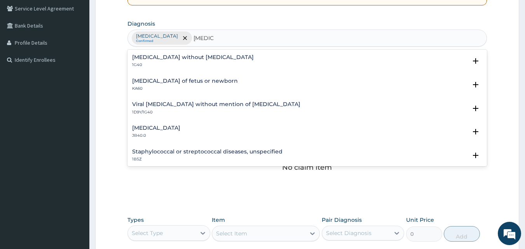
click at [196, 56] on h4 "[MEDICAL_DATA] without [MEDICAL_DATA]" at bounding box center [193, 57] width 122 height 6
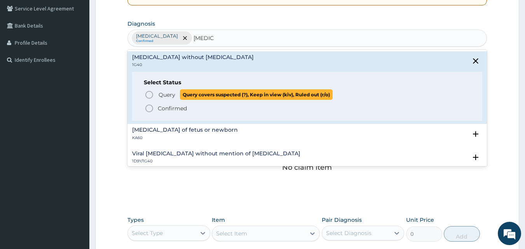
click at [150, 94] on icon "status option query" at bounding box center [149, 94] width 9 height 9
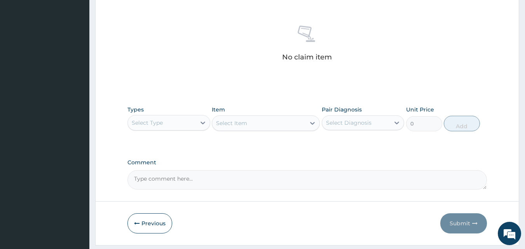
scroll to position [311, 0]
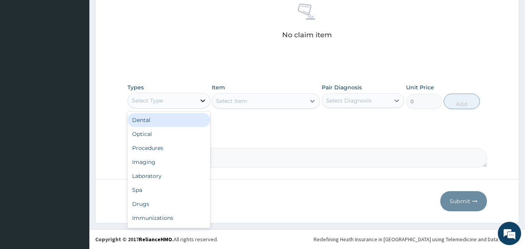
click at [203, 100] on icon at bounding box center [203, 101] width 8 height 8
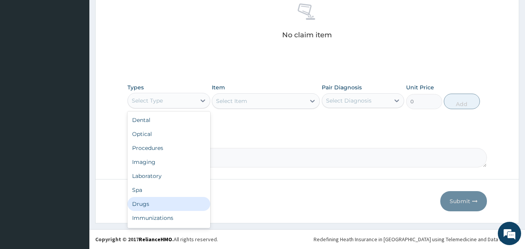
click at [156, 204] on div "Drugs" at bounding box center [169, 204] width 83 height 14
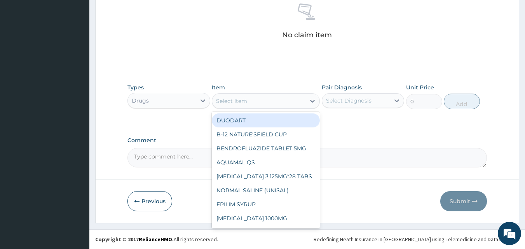
click at [304, 103] on div "Select Item" at bounding box center [258, 101] width 93 height 12
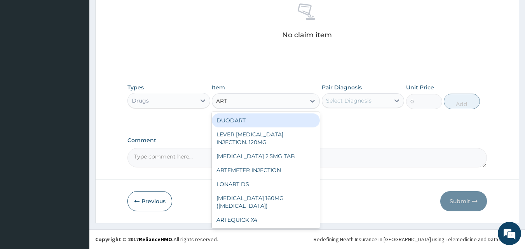
type input "ARTE"
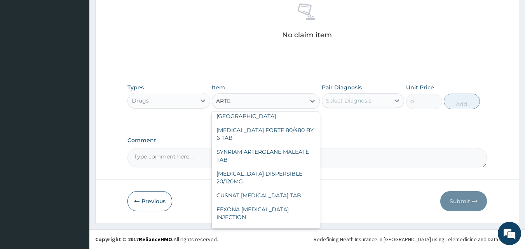
scroll to position [58, 0]
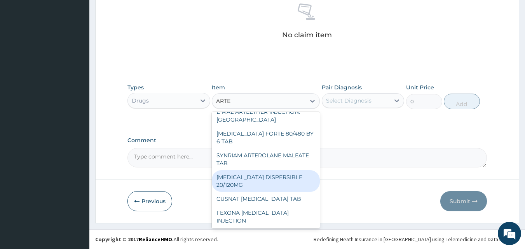
click at [245, 181] on div "[MEDICAL_DATA] DISPERSIBLE 20/120MG" at bounding box center [266, 181] width 108 height 22
type input "112.3375015258789"
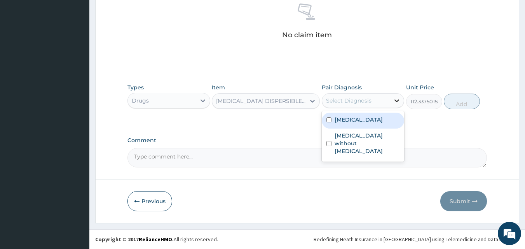
click at [400, 101] on icon at bounding box center [397, 101] width 8 height 8
click at [364, 122] on label "[MEDICAL_DATA]" at bounding box center [359, 120] width 48 height 8
checkbox input "true"
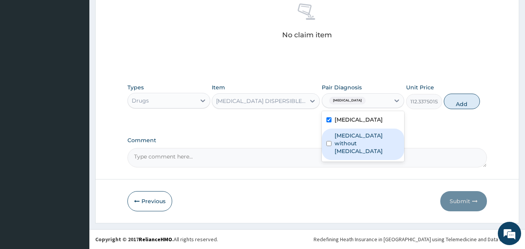
click at [364, 139] on label "[MEDICAL_DATA] without [MEDICAL_DATA]" at bounding box center [367, 143] width 65 height 23
checkbox input "true"
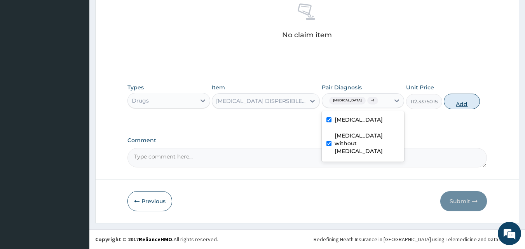
click at [458, 103] on button "Add" at bounding box center [462, 102] width 36 height 16
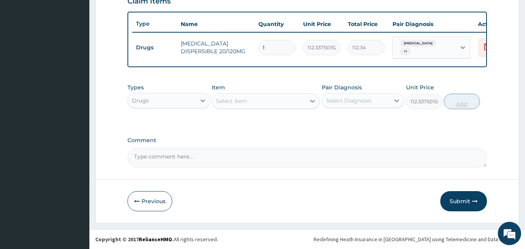
type input "0"
click at [284, 41] on input "1" at bounding box center [277, 47] width 37 height 15
type input "12"
type input "1348.05"
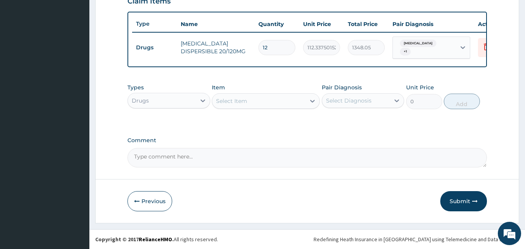
type input "12"
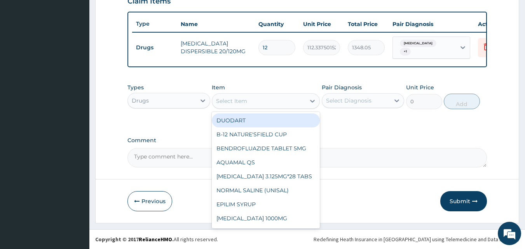
click at [250, 103] on div "Select Item" at bounding box center [258, 101] width 93 height 12
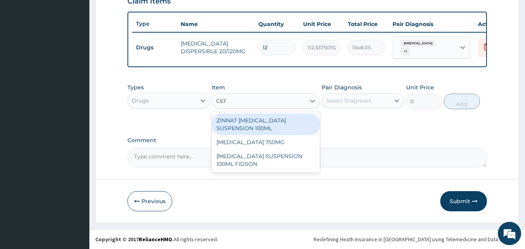
type input "CEFU"
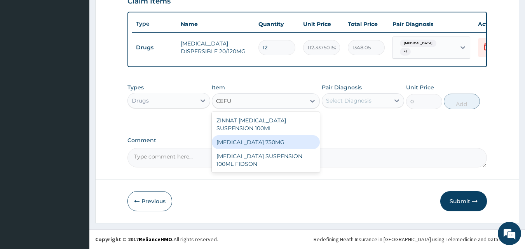
click at [262, 144] on div "[MEDICAL_DATA] 750MG" at bounding box center [266, 142] width 108 height 14
type input "1773.75"
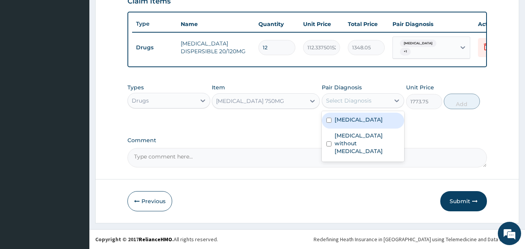
click at [376, 100] on div "Select Diagnosis" at bounding box center [356, 100] width 68 height 12
click at [350, 123] on label "[MEDICAL_DATA]" at bounding box center [359, 120] width 48 height 8
checkbox input "true"
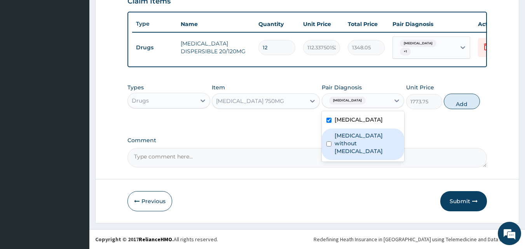
click at [350, 140] on label "[MEDICAL_DATA] without [MEDICAL_DATA]" at bounding box center [367, 143] width 65 height 23
checkbox input "true"
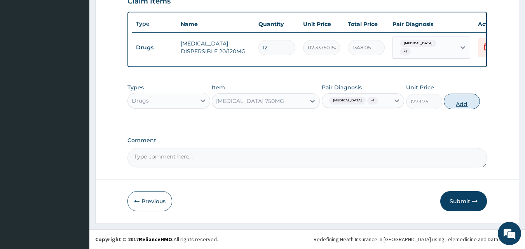
click at [465, 102] on button "Add" at bounding box center [462, 102] width 36 height 16
type input "0"
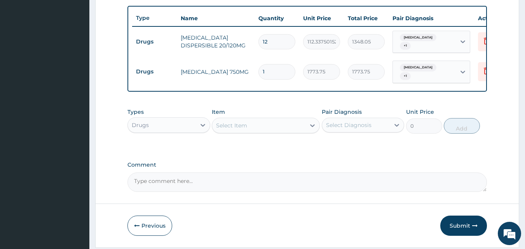
type input "0.00"
type input "5"
type input "8868.75"
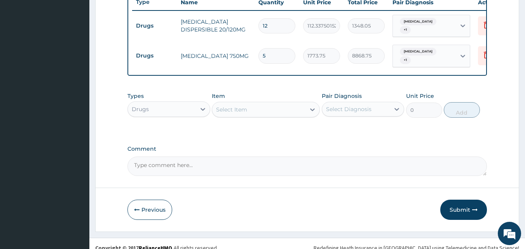
scroll to position [300, 0]
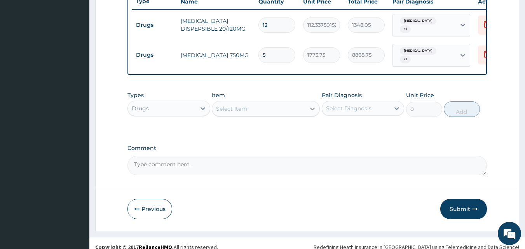
type input "5"
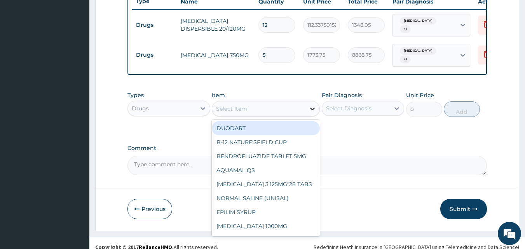
click at [315, 112] on icon at bounding box center [313, 109] width 8 height 8
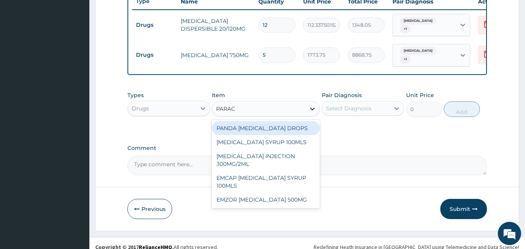
type input "PARACE"
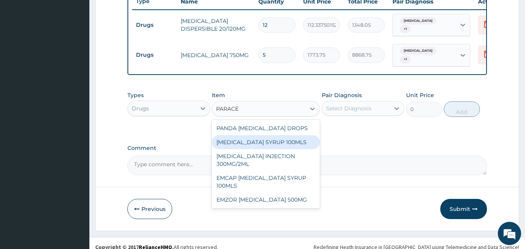
click at [261, 148] on div "[MEDICAL_DATA] SYRUP 100MLS" at bounding box center [266, 142] width 108 height 14
type input "709.5"
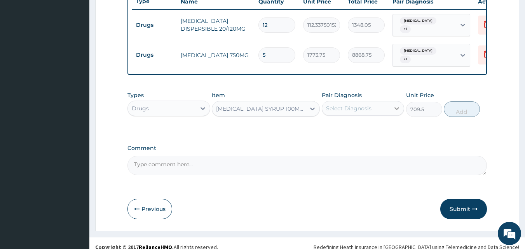
click at [396, 110] on icon at bounding box center [397, 108] width 5 height 3
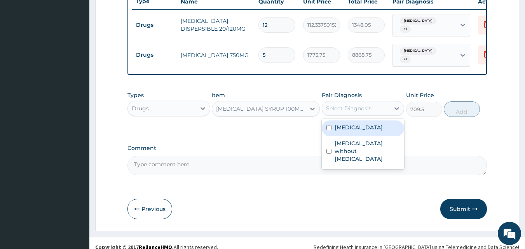
click at [356, 131] on label "[MEDICAL_DATA]" at bounding box center [359, 128] width 48 height 8
checkbox input "true"
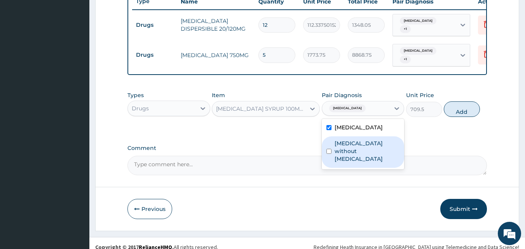
click at [356, 153] on label "[MEDICAL_DATA] without [MEDICAL_DATA]" at bounding box center [367, 151] width 65 height 23
checkbox input "true"
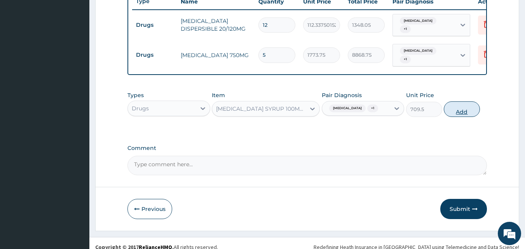
click at [467, 114] on button "Add" at bounding box center [462, 109] width 36 height 16
type input "0"
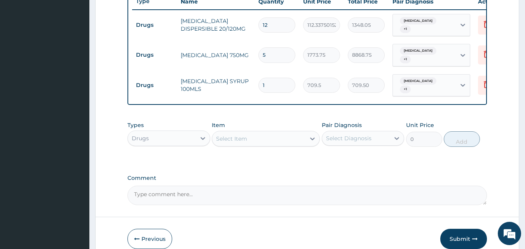
scroll to position [344, 0]
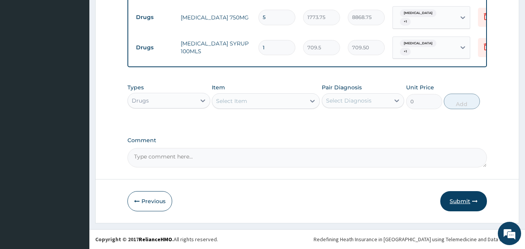
click at [470, 203] on button "Submit" at bounding box center [463, 201] width 47 height 20
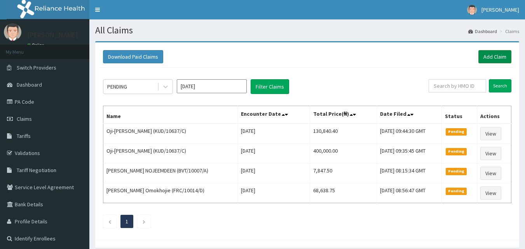
click at [497, 56] on link "Add Claim" at bounding box center [495, 56] width 33 height 13
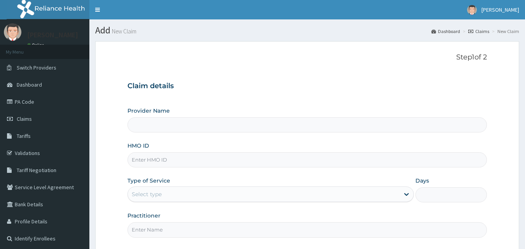
type input "[GEOGRAPHIC_DATA] and Maternity home"
drag, startPoint x: 0, startPoint y: 0, endPoint x: 250, endPoint y: 162, distance: 298.3
click at [250, 162] on input "HMO ID" at bounding box center [308, 159] width 360 height 15
type input "SBA/10549/A"
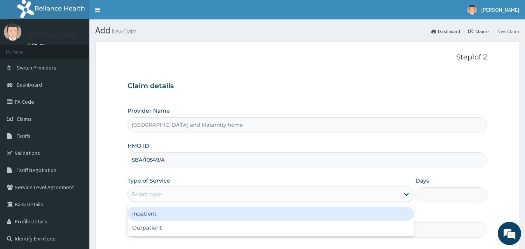
click at [262, 194] on div "Select type" at bounding box center [264, 194] width 272 height 12
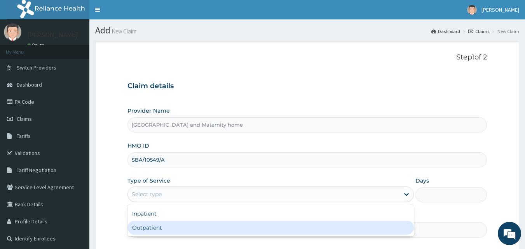
click at [220, 228] on div "Outpatient" at bounding box center [271, 228] width 287 height 14
type input "1"
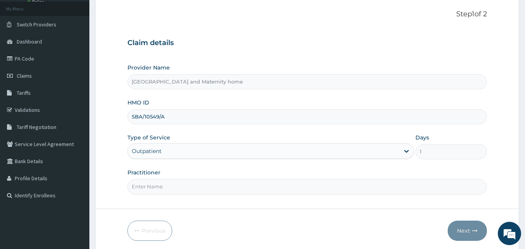
scroll to position [53, 0]
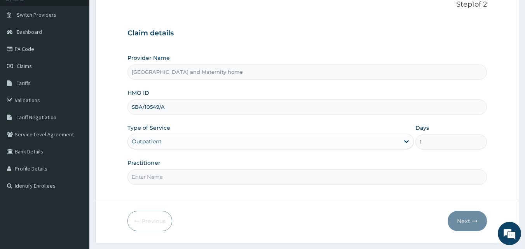
click at [322, 179] on input "Practitioner" at bounding box center [308, 177] width 360 height 15
type input "Dr abubakar"
click at [467, 217] on button "Next" at bounding box center [467, 221] width 39 height 20
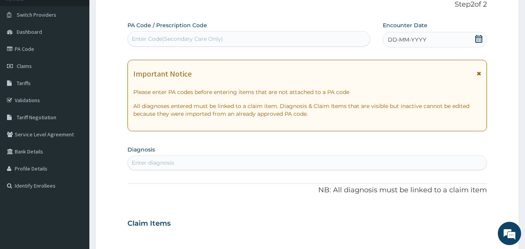
click at [481, 38] on icon at bounding box center [478, 39] width 7 height 8
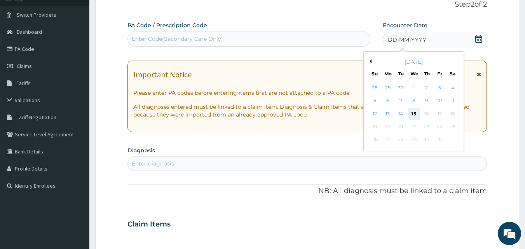
click at [415, 114] on div "15" at bounding box center [414, 114] width 12 height 12
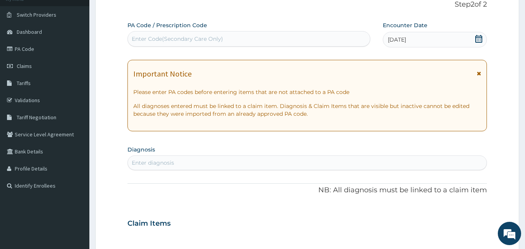
click at [388, 161] on div "Enter diagnosis" at bounding box center [307, 163] width 359 height 12
type input "MALARIA"
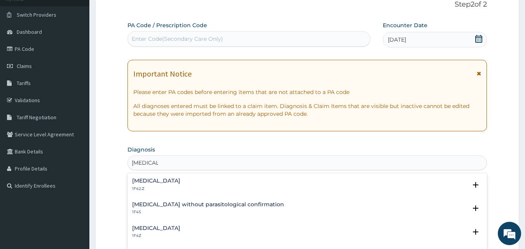
click at [180, 227] on h4 "Malaria, unspecified" at bounding box center [156, 228] width 48 height 6
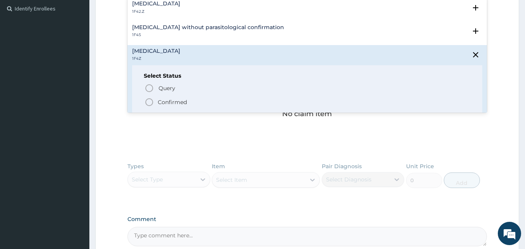
scroll to position [231, 0]
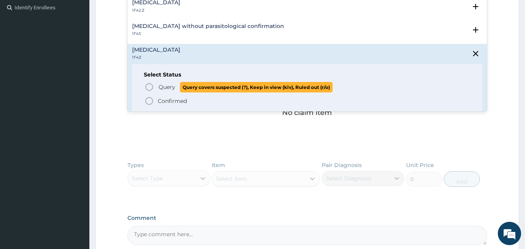
click at [150, 86] on icon "status option query" at bounding box center [149, 86] width 9 height 9
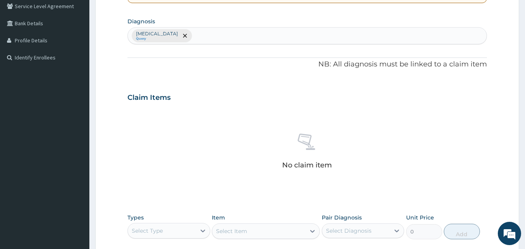
scroll to position [154, 0]
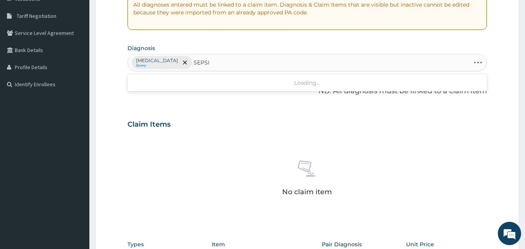
type input "SEPSIS"
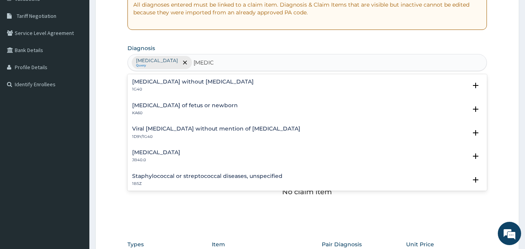
click at [177, 87] on p "1G40" at bounding box center [193, 89] width 122 height 5
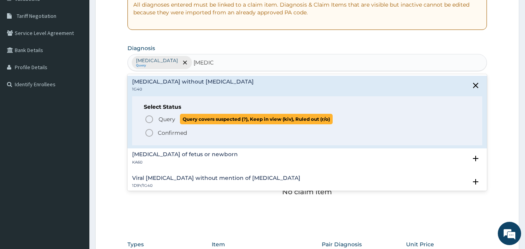
click at [174, 120] on span "Query" at bounding box center [167, 119] width 17 height 8
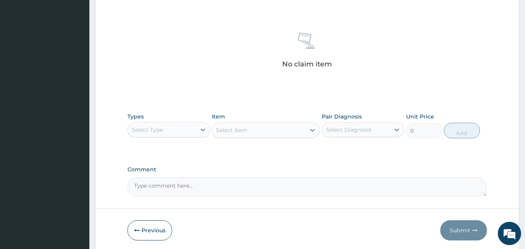
scroll to position [301, 0]
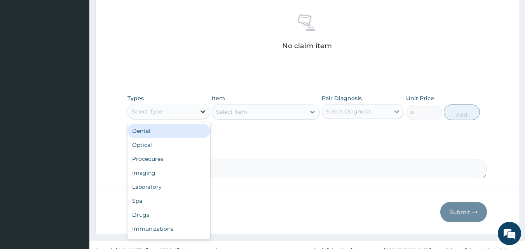
click at [202, 113] on icon at bounding box center [203, 112] width 8 height 8
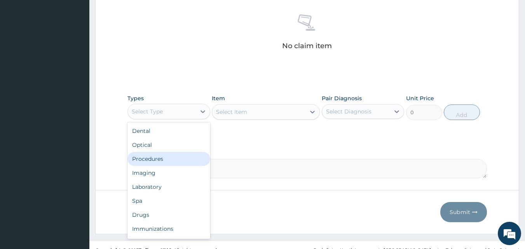
click at [169, 156] on div "Procedures" at bounding box center [169, 159] width 83 height 14
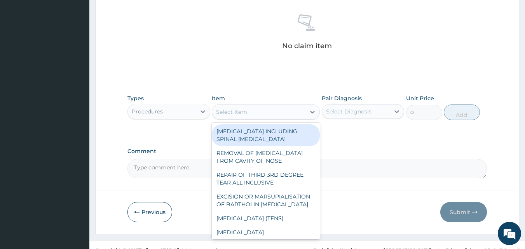
click at [274, 115] on div "Select Item" at bounding box center [258, 112] width 93 height 12
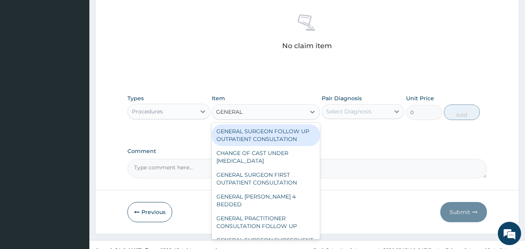
type input "GENERAL P"
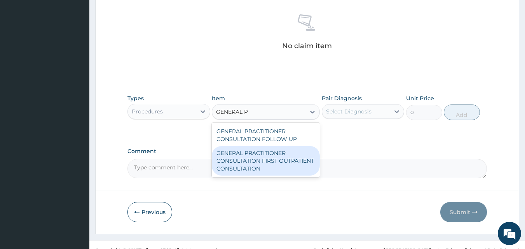
click at [273, 152] on div "GENERAL PRACTITIONER CONSULTATION FIRST OUTPATIENT CONSULTATION" at bounding box center [266, 161] width 108 height 30
type input "3547.5"
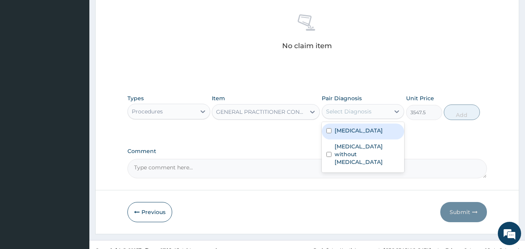
click at [366, 113] on div "Select Diagnosis" at bounding box center [348, 112] width 45 height 8
click at [348, 134] on label "Malaria, unspecified" at bounding box center [359, 131] width 48 height 8
checkbox input "true"
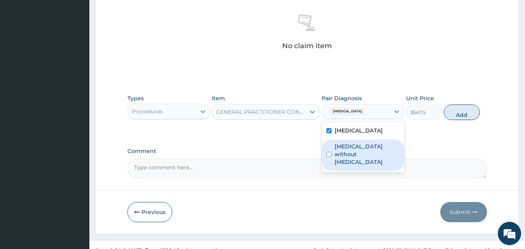
click at [350, 153] on label "Sepsis without septic shock" at bounding box center [367, 154] width 65 height 23
checkbox input "true"
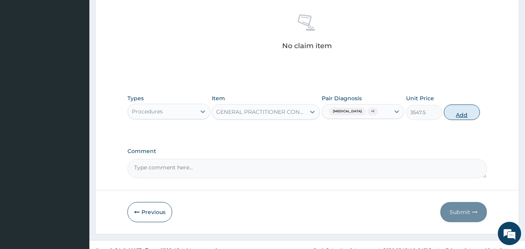
click at [456, 111] on button "Add" at bounding box center [462, 113] width 36 height 16
type input "0"
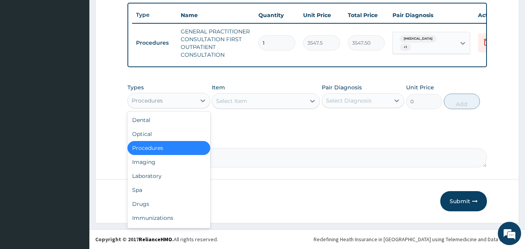
click at [193, 99] on div "Procedures" at bounding box center [162, 100] width 68 height 12
click at [164, 172] on div "Laboratory" at bounding box center [169, 176] width 83 height 14
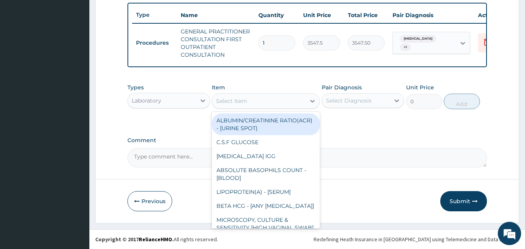
click at [279, 100] on div "Select Item" at bounding box center [258, 101] width 93 height 12
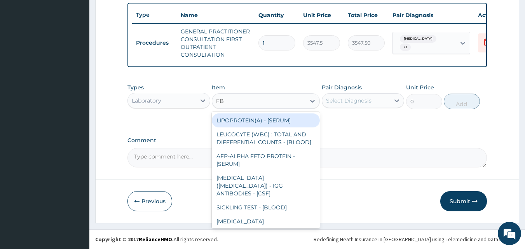
type input "FBC"
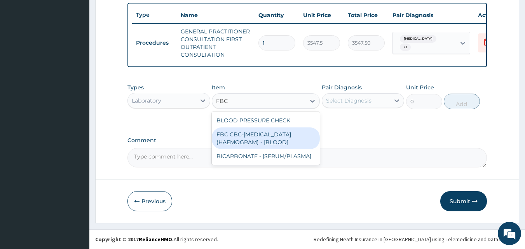
click at [259, 135] on div "FBC CBC-COMPLETE BLOOD COUNT (HAEMOGRAM) - [BLOOD]" at bounding box center [266, 139] width 108 height 22
type input "4300"
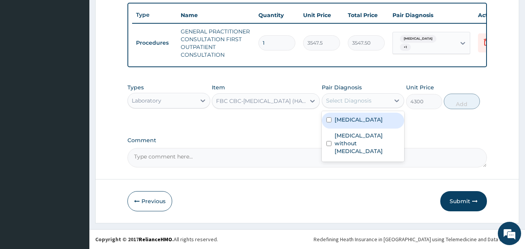
click at [376, 98] on div "Select Diagnosis" at bounding box center [356, 100] width 68 height 12
click at [355, 119] on label "Malaria, unspecified" at bounding box center [359, 120] width 48 height 8
checkbox input "true"
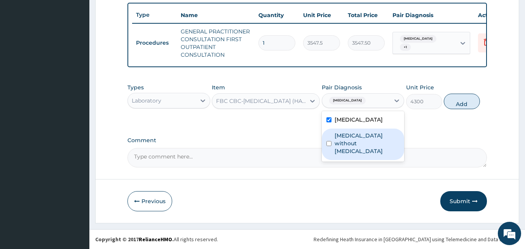
click at [355, 135] on label "Sepsis without septic shock" at bounding box center [367, 143] width 65 height 23
checkbox input "true"
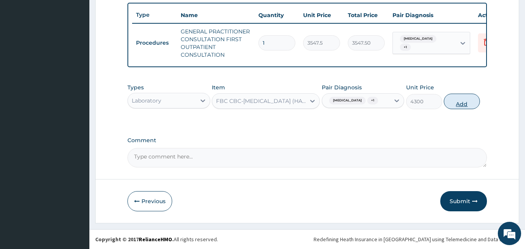
click at [466, 104] on button "Add" at bounding box center [462, 102] width 36 height 16
type input "0"
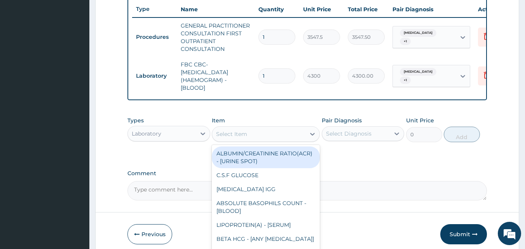
click at [252, 140] on div "Select Item" at bounding box center [258, 134] width 93 height 12
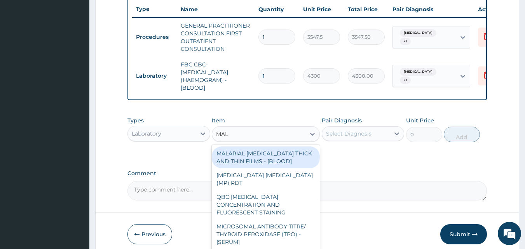
type input "MALA"
click at [249, 163] on div "MALARIAL PARASITE THICK AND THIN FILMS - [BLOOD]" at bounding box center [266, 158] width 108 height 22
type input "1612.5"
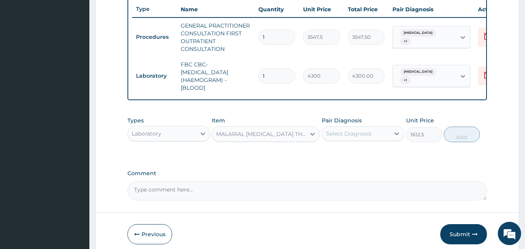
click at [364, 138] on div "Select Diagnosis" at bounding box center [348, 134] width 45 height 8
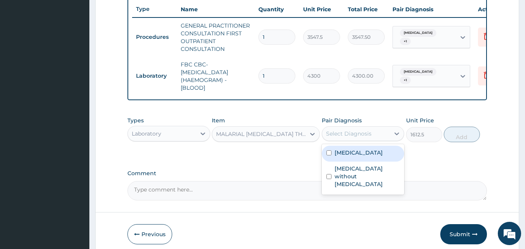
click at [353, 157] on label "Malaria, unspecified" at bounding box center [359, 153] width 48 height 8
checkbox input "true"
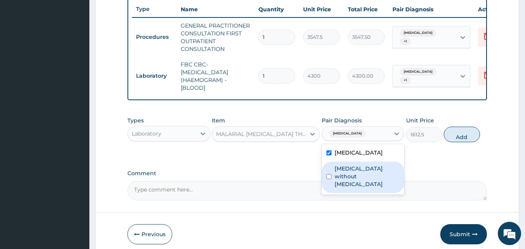
click at [351, 175] on label "Sepsis without septic shock" at bounding box center [367, 176] width 65 height 23
checkbox input "true"
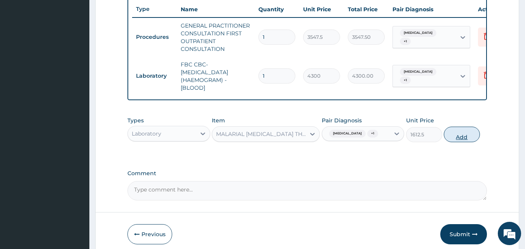
click at [463, 141] on button "Add" at bounding box center [462, 135] width 36 height 16
type input "0"
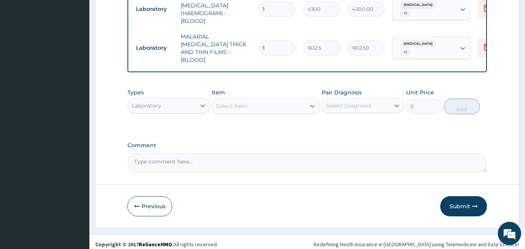
scroll to position [362, 0]
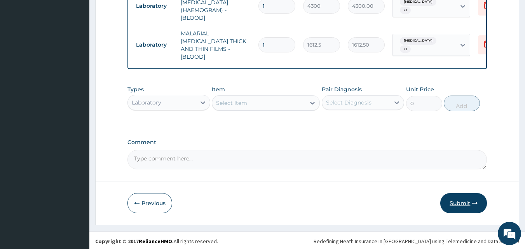
click at [467, 196] on button "Submit" at bounding box center [463, 203] width 47 height 20
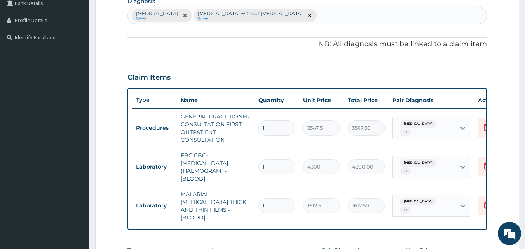
scroll to position [195, 0]
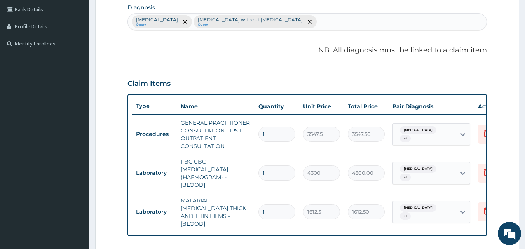
drag, startPoint x: 521, startPoint y: 92, endPoint x: 529, endPoint y: 95, distance: 8.0
click at [525, 95] on html "R EL Toggle navigation Tunde Oyedeji Tunde Oyedeji - omobonikehospital@yahoo.co…" at bounding box center [262, 112] width 525 height 614
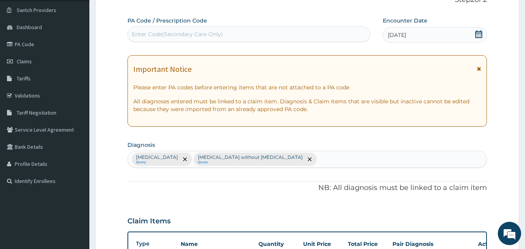
scroll to position [52, 0]
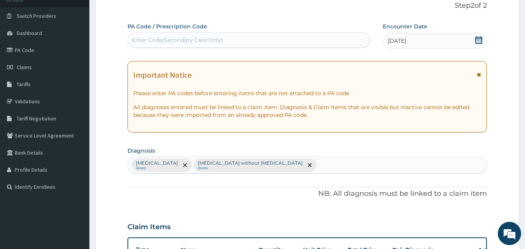
drag, startPoint x: 523, startPoint y: 40, endPoint x: 530, endPoint y: 35, distance: 8.1
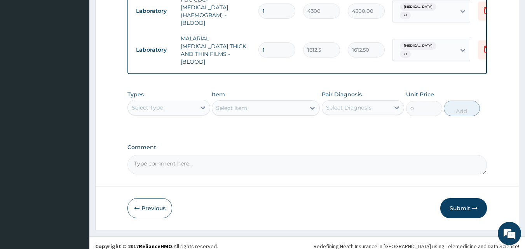
scroll to position [362, 0]
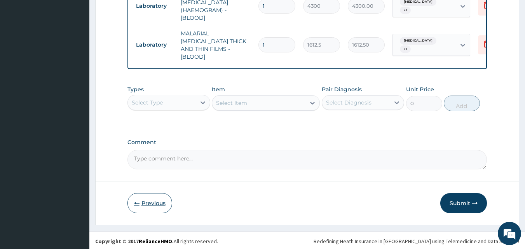
click at [152, 200] on button "Previous" at bounding box center [150, 203] width 45 height 20
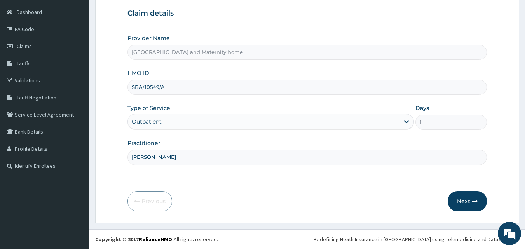
click at [142, 85] on input "SBA/10549/A" at bounding box center [308, 87] width 360 height 15
type input "SBG/10549/A"
click at [471, 203] on button "Next" at bounding box center [467, 201] width 39 height 20
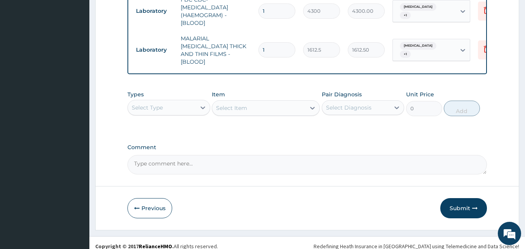
scroll to position [362, 0]
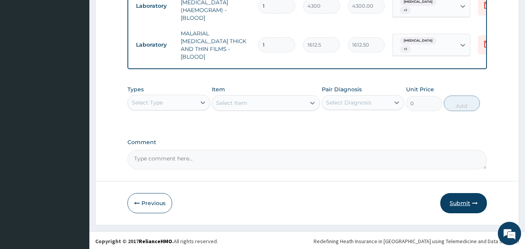
click at [460, 198] on button "Submit" at bounding box center [463, 203] width 47 height 20
